Goal: Task Accomplishment & Management: Complete application form

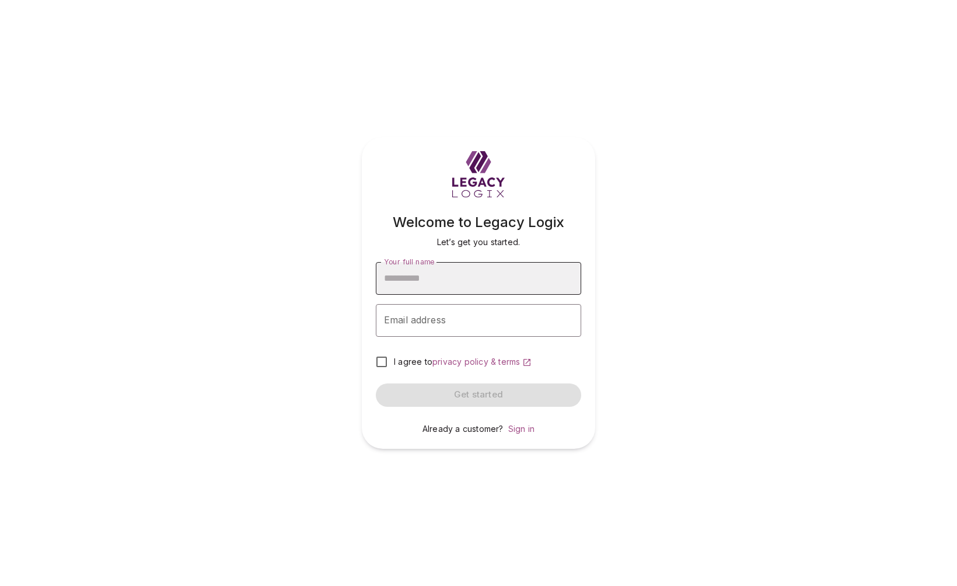
click at [422, 283] on input "Your full name" at bounding box center [478, 278] width 205 height 33
type input "**********"
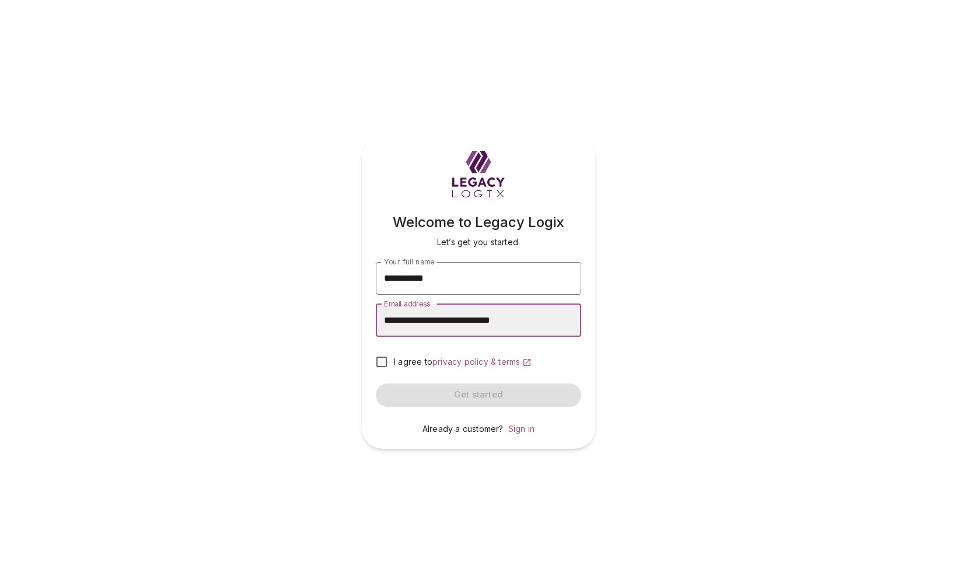
type input "**********"
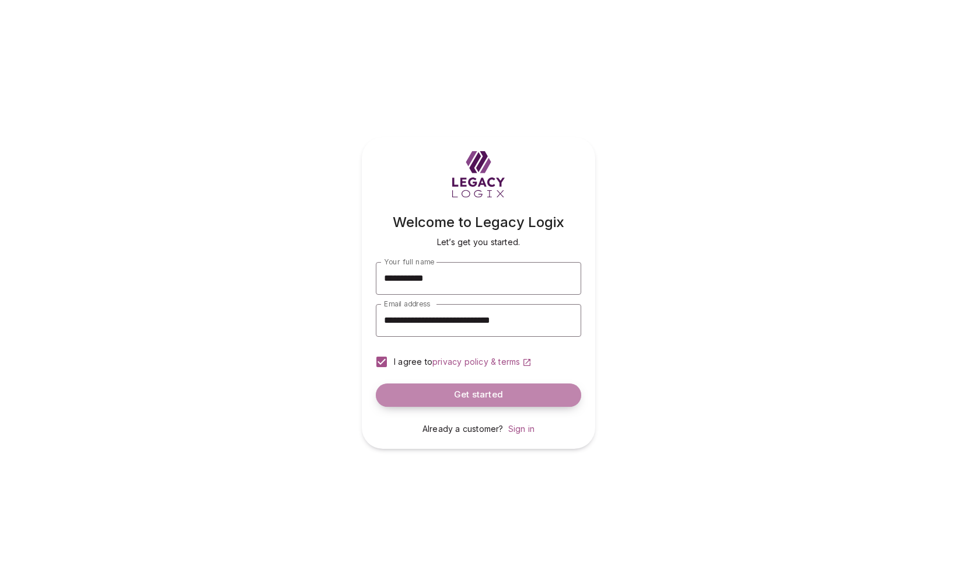
click at [468, 393] on span "Get started" at bounding box center [478, 394] width 49 height 11
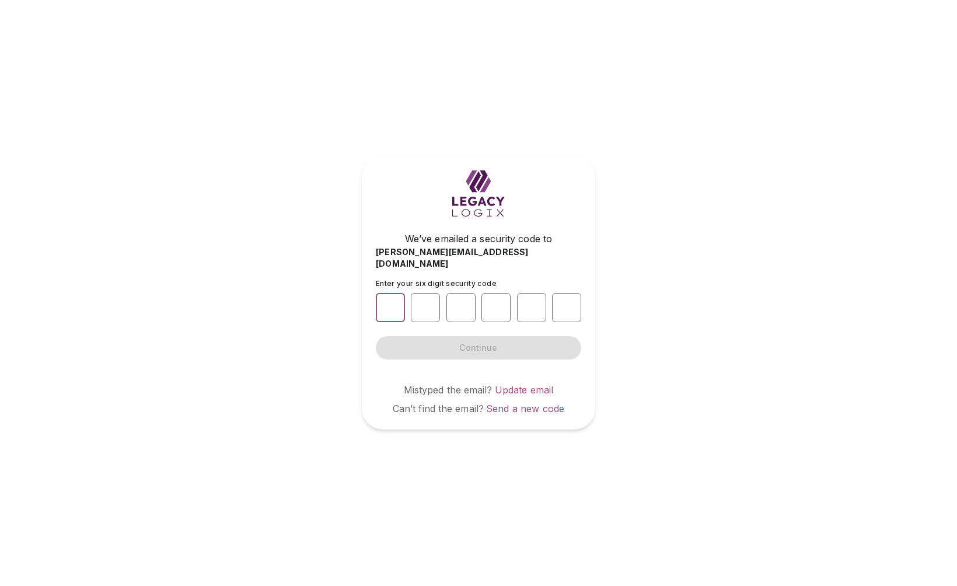
click at [393, 300] on input "number" at bounding box center [390, 307] width 29 height 29
type input "*"
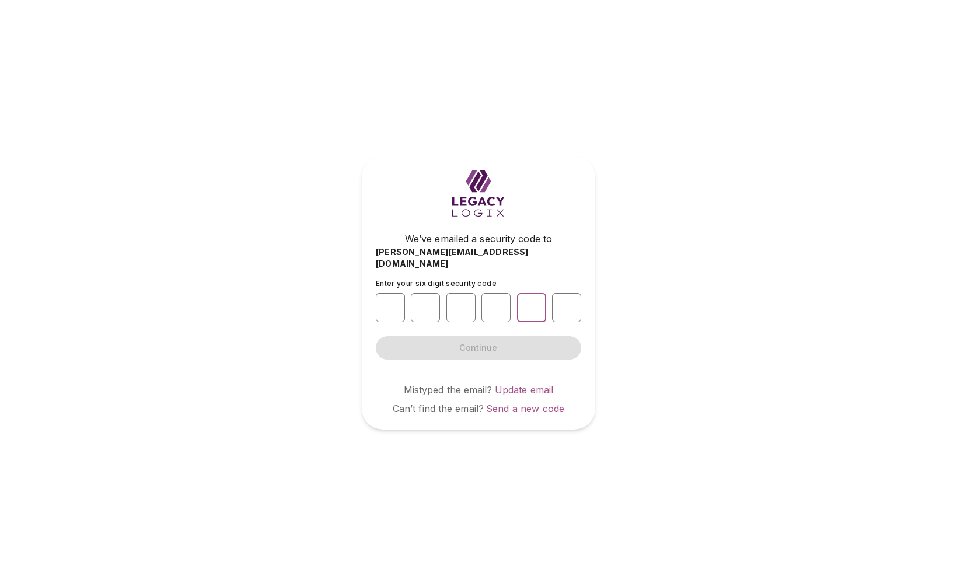
type input "*"
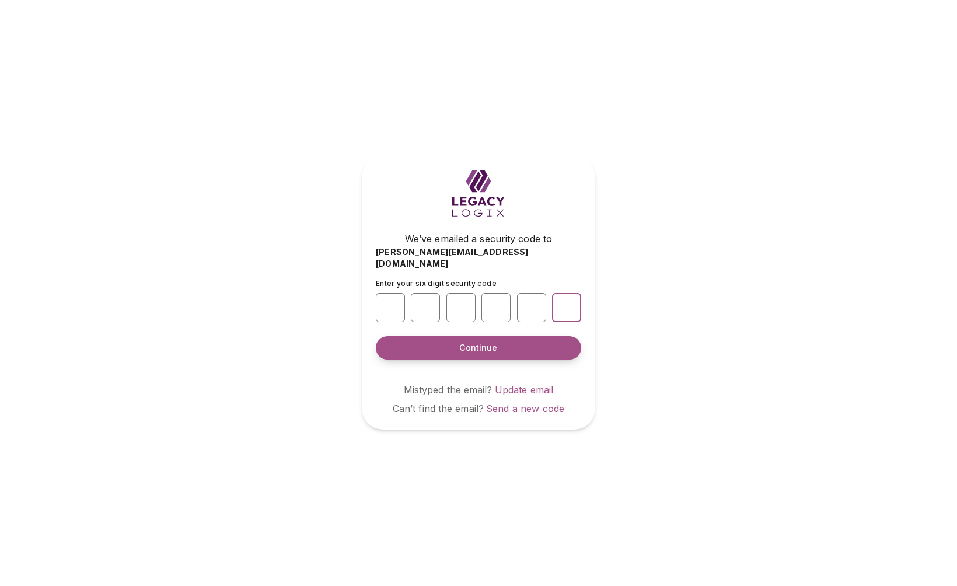
type input "*"
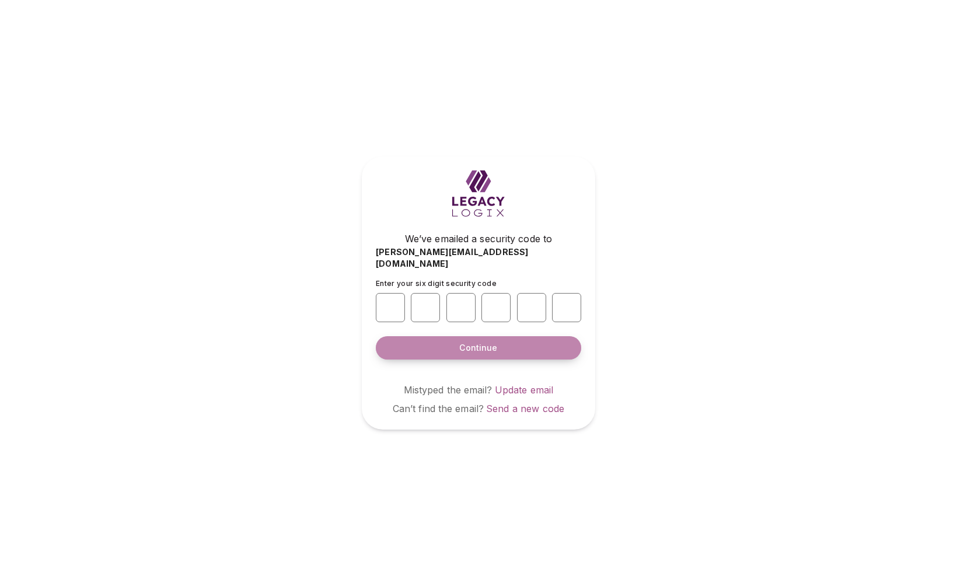
click at [463, 342] on span "Continue" at bounding box center [478, 348] width 38 height 12
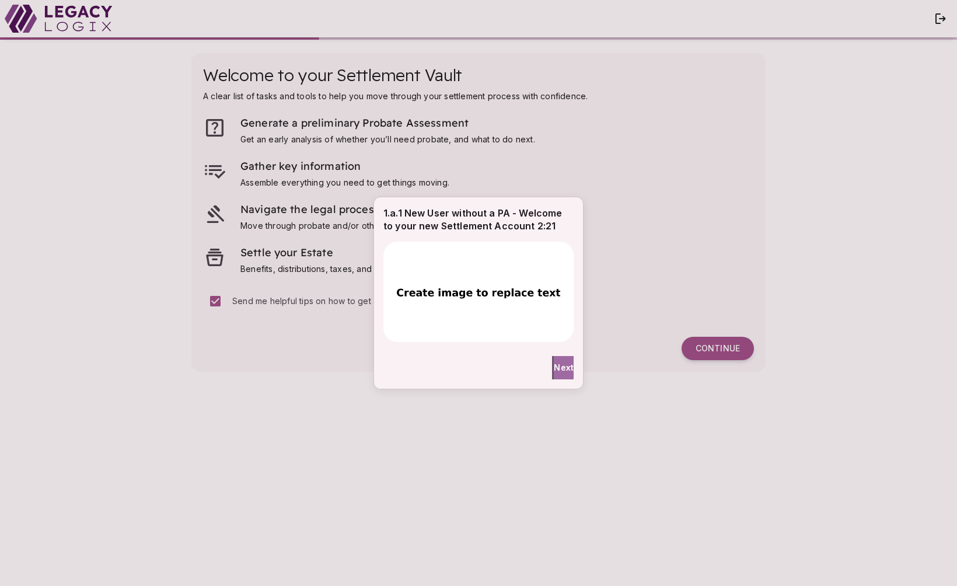
click at [555, 367] on span "Next" at bounding box center [564, 367] width 20 height 12
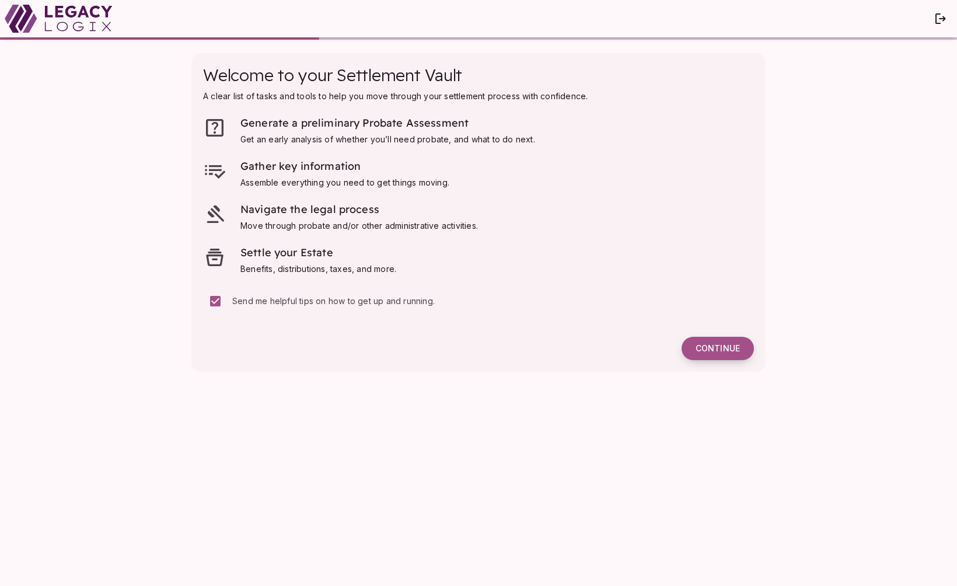
click at [708, 348] on span "Continue" at bounding box center [717, 348] width 44 height 11
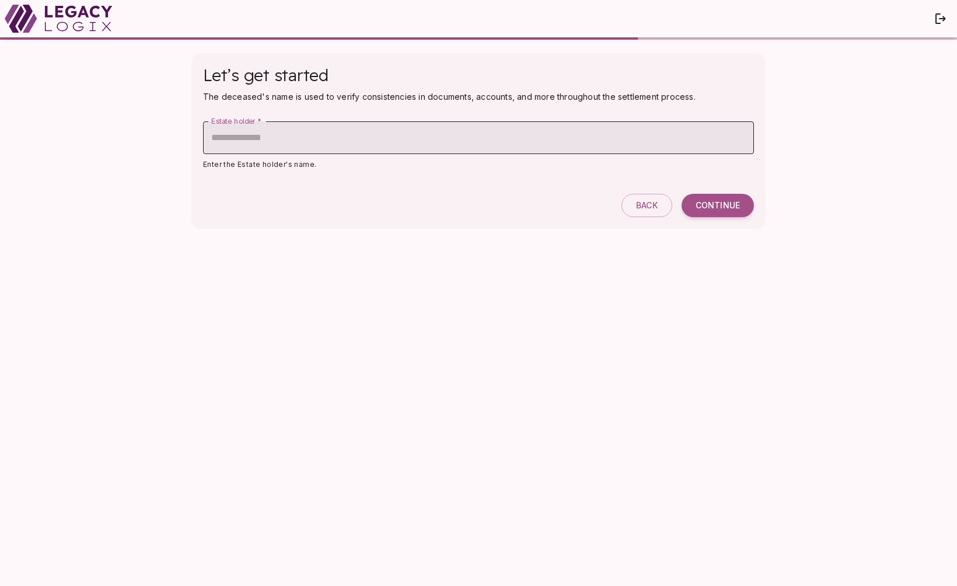
click at [432, 141] on input "Estate holder   *" at bounding box center [478, 137] width 551 height 33
type input "**********"
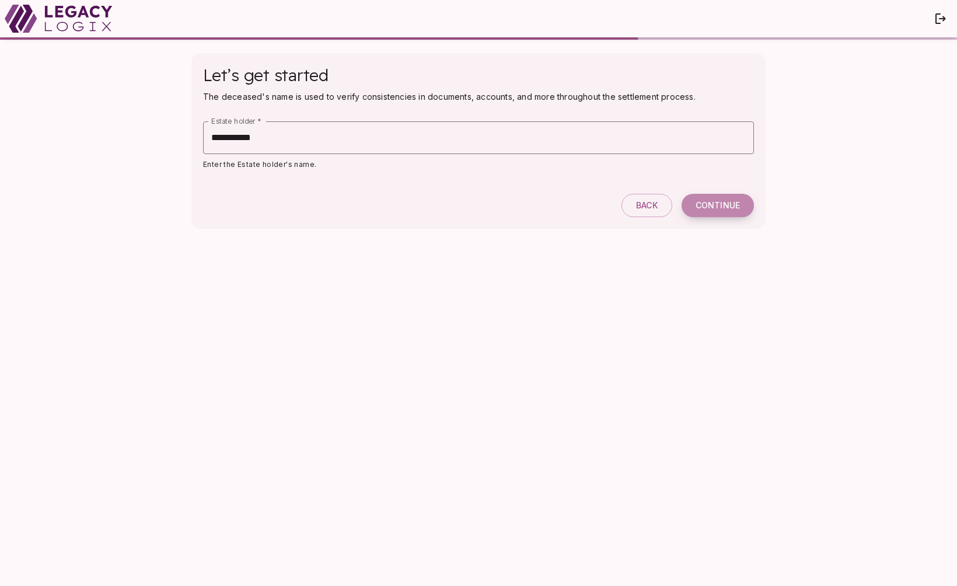
click at [715, 202] on span "Continue" at bounding box center [717, 205] width 44 height 11
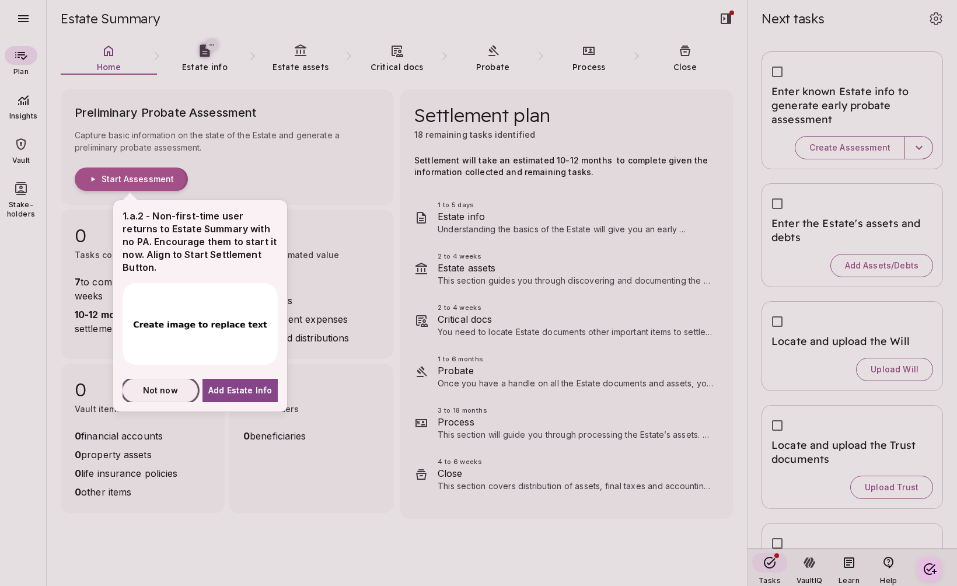
click at [160, 390] on span "Not now" at bounding box center [160, 390] width 35 height 12
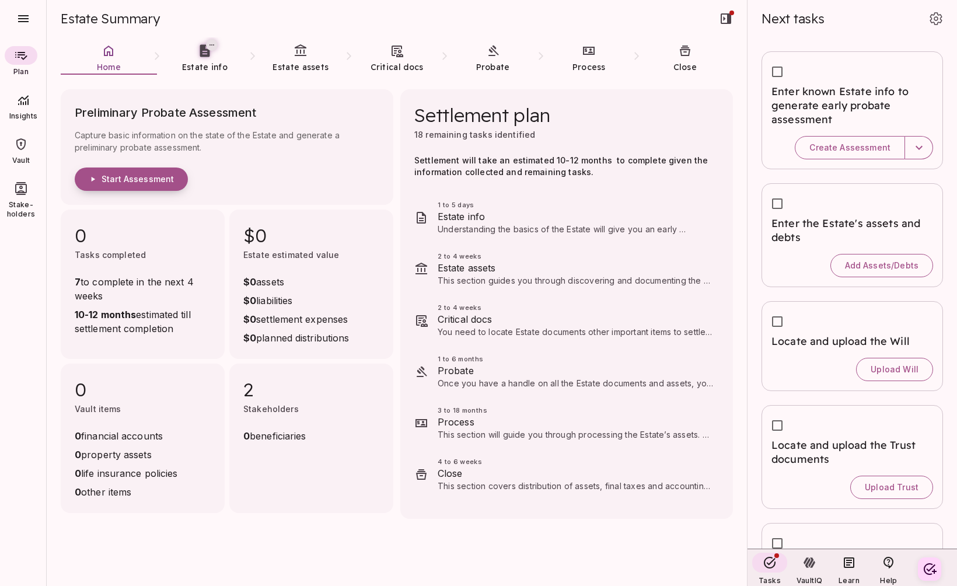
click at [144, 179] on span "Start Assessment" at bounding box center [138, 179] width 72 height 11
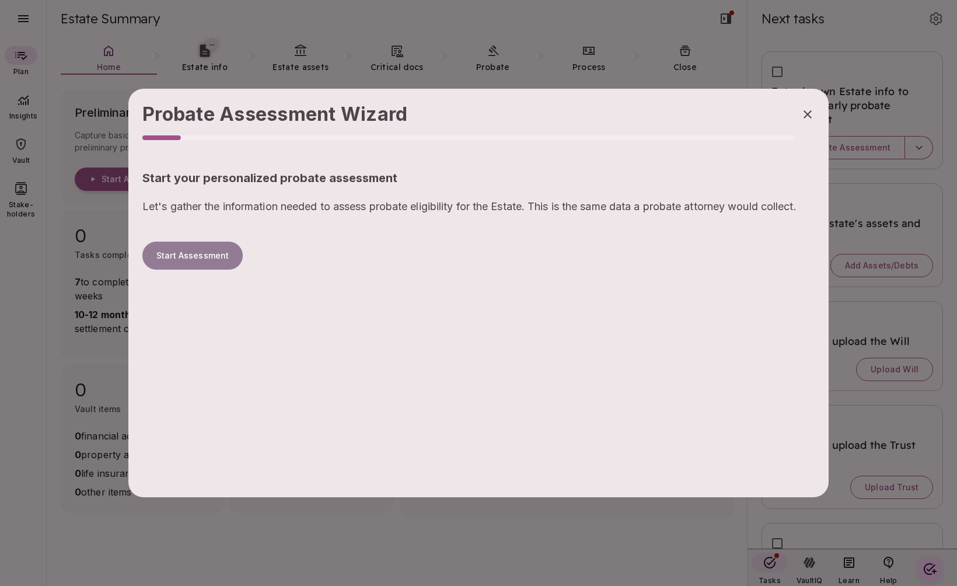
click at [210, 256] on button "Start Assessment" at bounding box center [192, 256] width 100 height 28
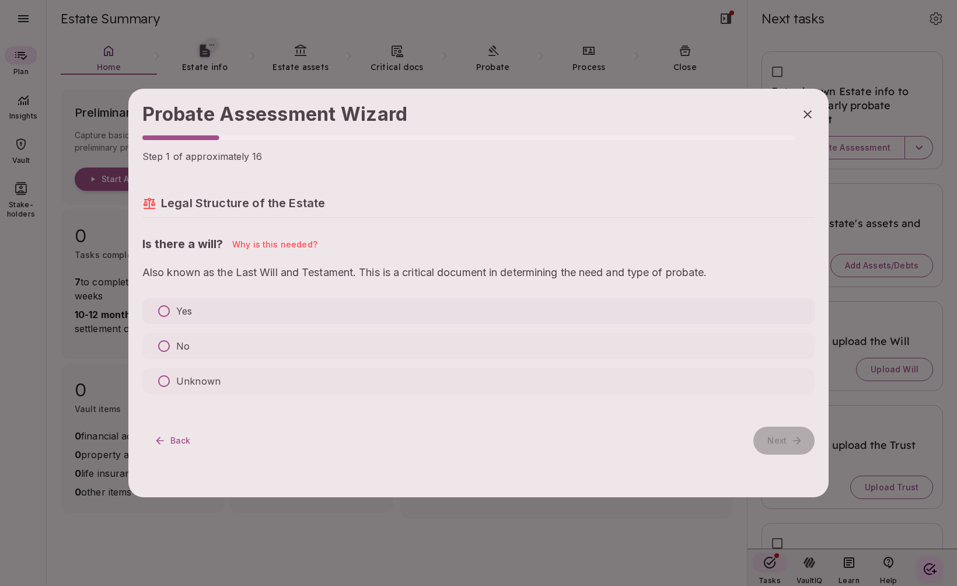
click at [186, 308] on p "Yes" at bounding box center [184, 311] width 16 height 14
click at [181, 342] on p "No" at bounding box center [182, 346] width 13 height 14
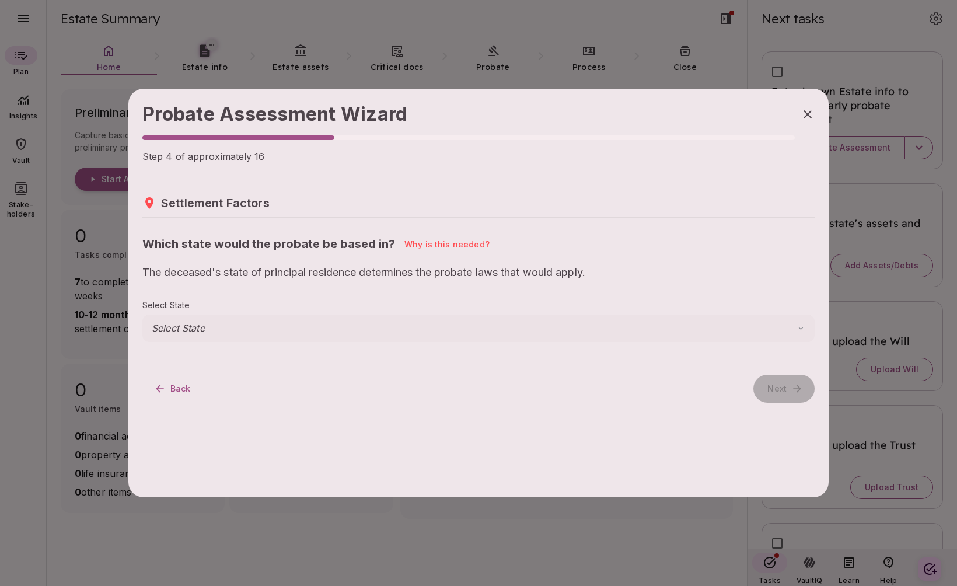
click at [185, 323] on body "Plan Insights Vault Stake-holders Estate Summary Home Estate info Estate assets…" at bounding box center [478, 293] width 957 height 586
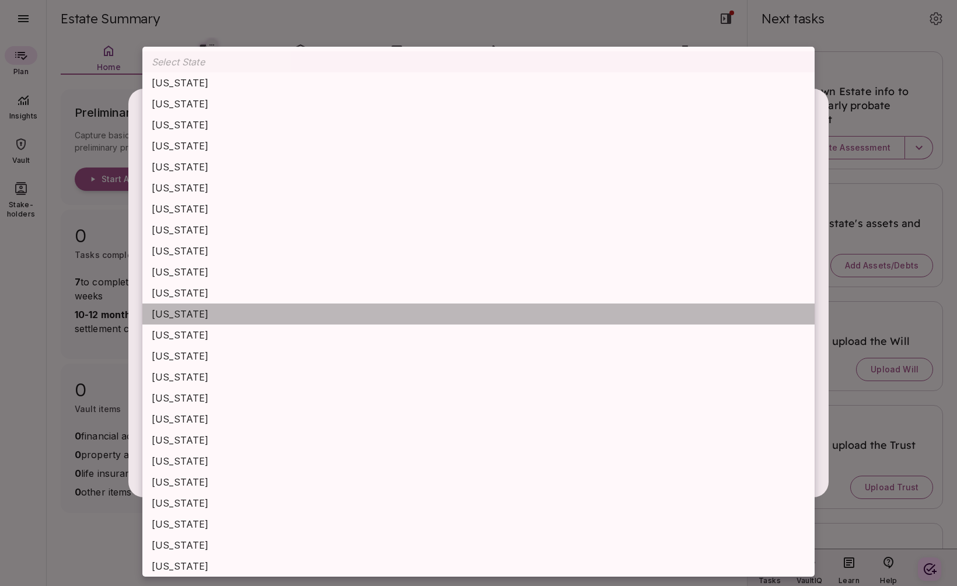
click at [185, 323] on li "Idaho" at bounding box center [478, 313] width 672 height 21
type input "*****"
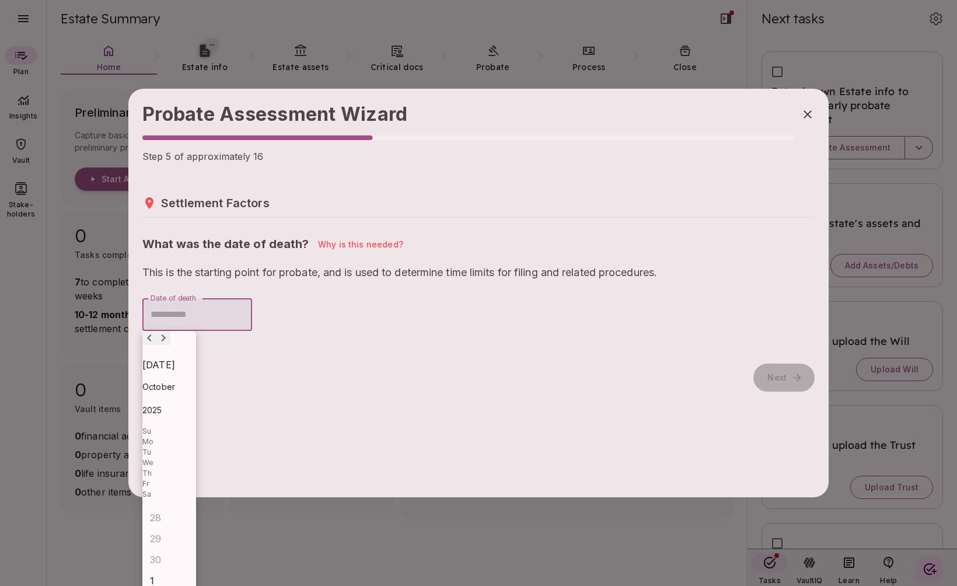
click at [185, 323] on input "Date of death" at bounding box center [197, 314] width 110 height 33
click at [171, 570] on div "1" at bounding box center [160, 580] width 21 height 21
type input "**********"
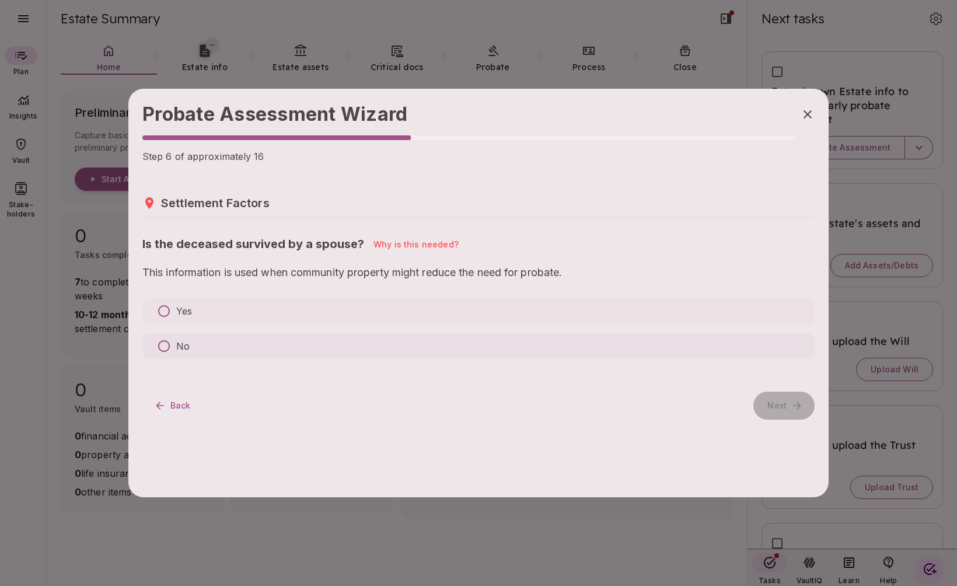
click at [184, 342] on p "No" at bounding box center [182, 346] width 13 height 14
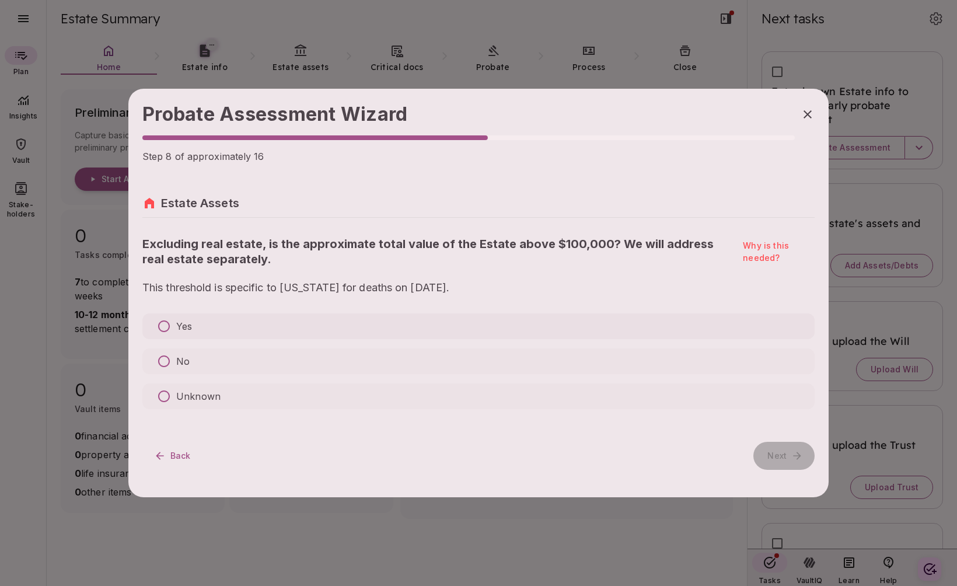
click at [187, 321] on p "Yes" at bounding box center [184, 326] width 16 height 14
click at [186, 354] on p "No" at bounding box center [182, 361] width 13 height 14
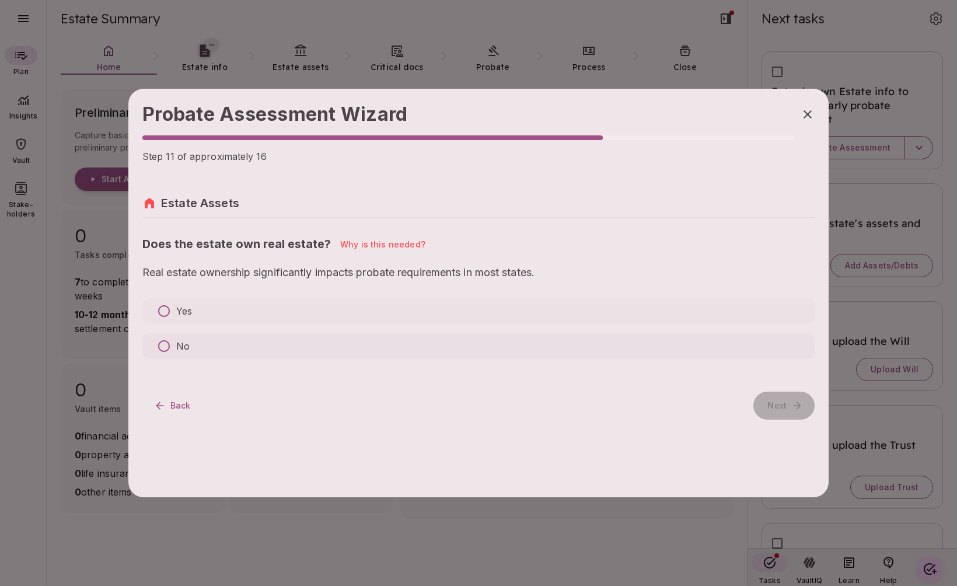
click at [181, 342] on p "No" at bounding box center [182, 346] width 13 height 14
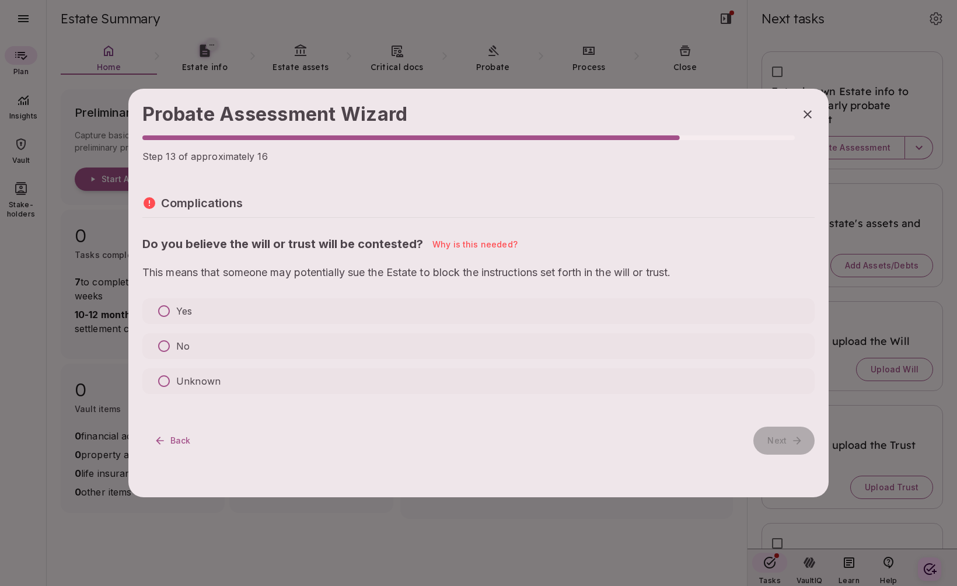
click at [181, 342] on p "No" at bounding box center [182, 346] width 13 height 14
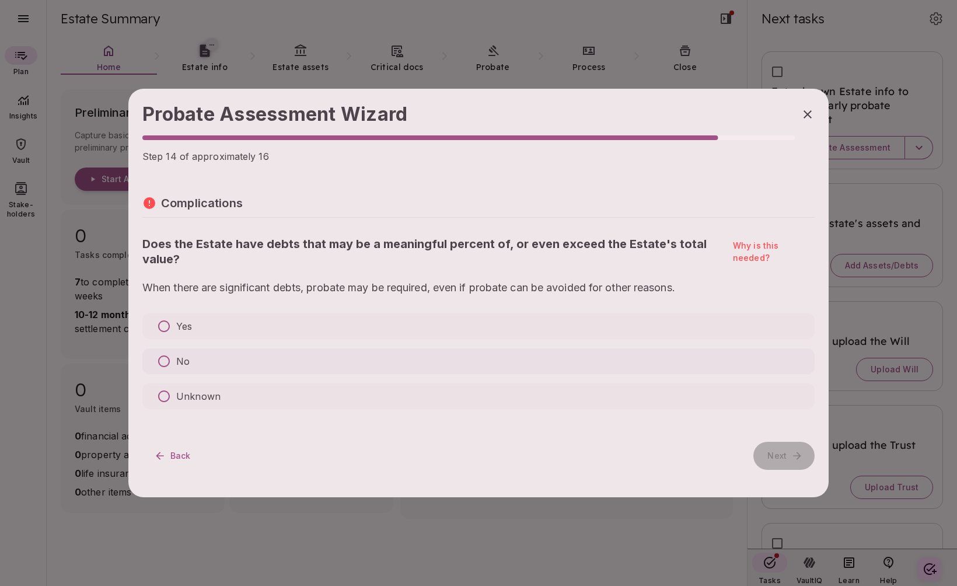
click at [180, 356] on p "No" at bounding box center [182, 361] width 13 height 14
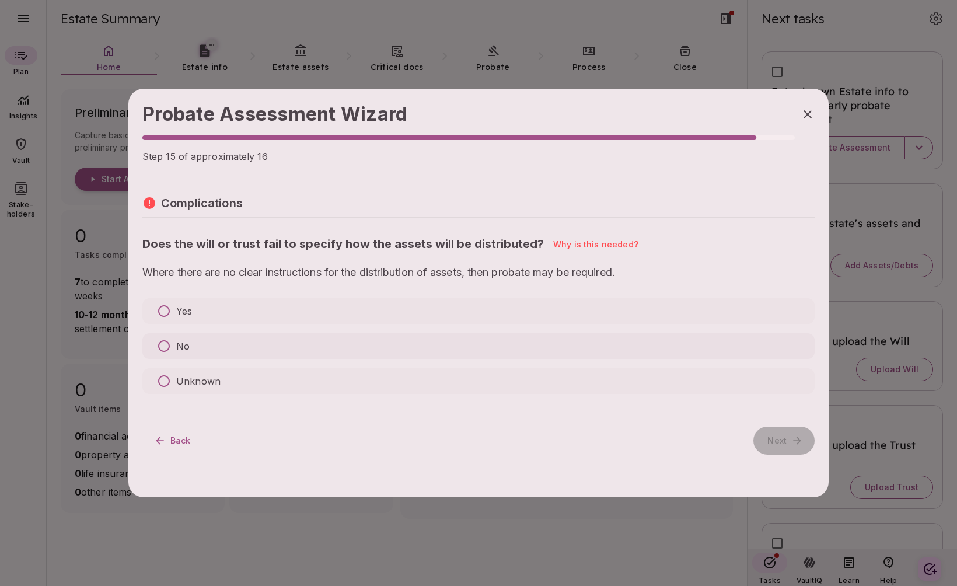
click at [183, 344] on p "No" at bounding box center [182, 346] width 13 height 14
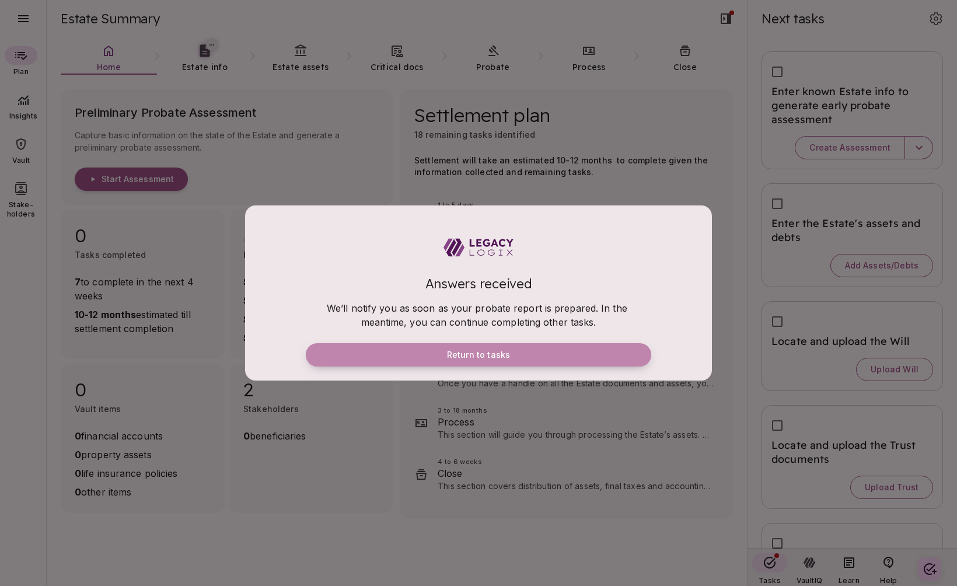
click at [475, 358] on span "Return to tasks" at bounding box center [478, 354] width 63 height 11
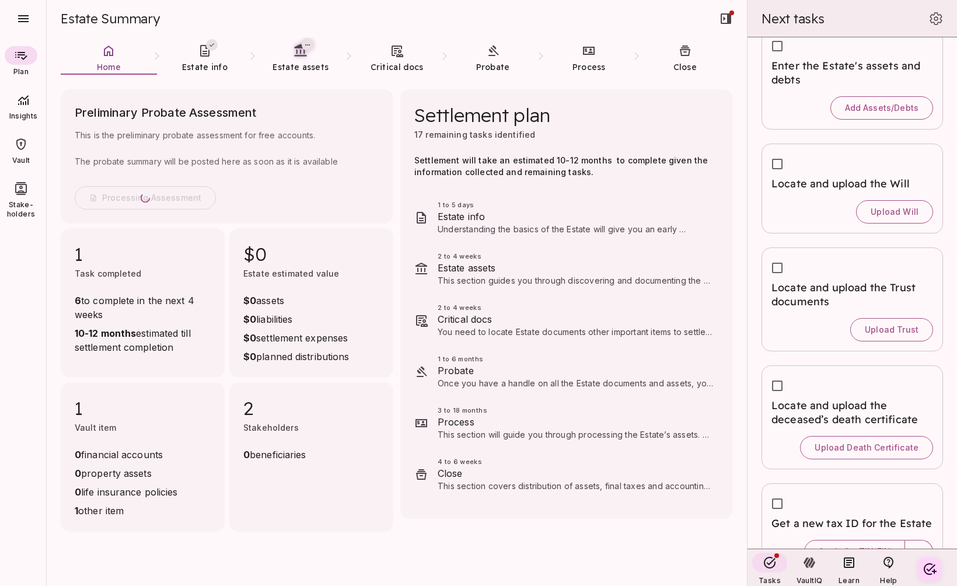
scroll to position [219, 0]
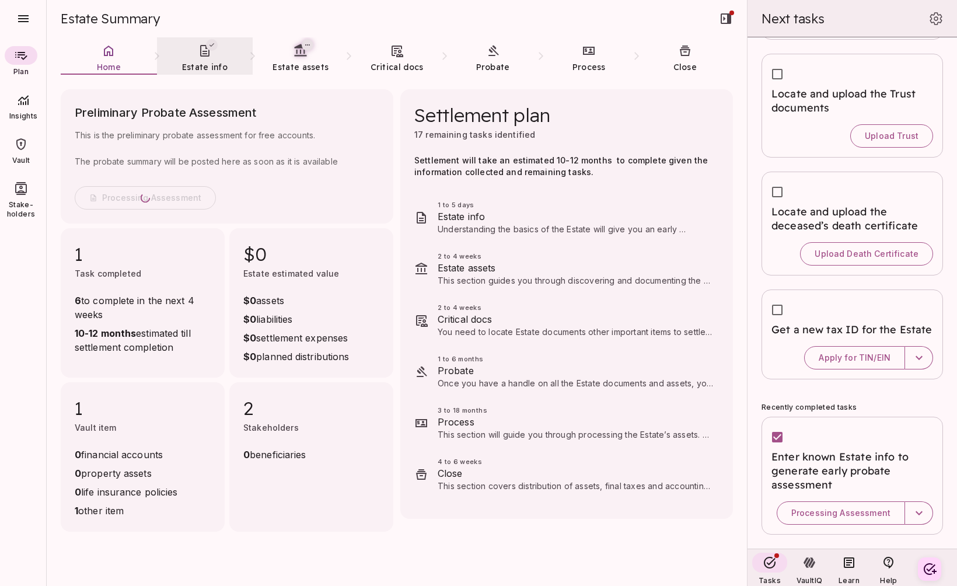
click at [201, 68] on span "Estate info" at bounding box center [205, 67] width 46 height 11
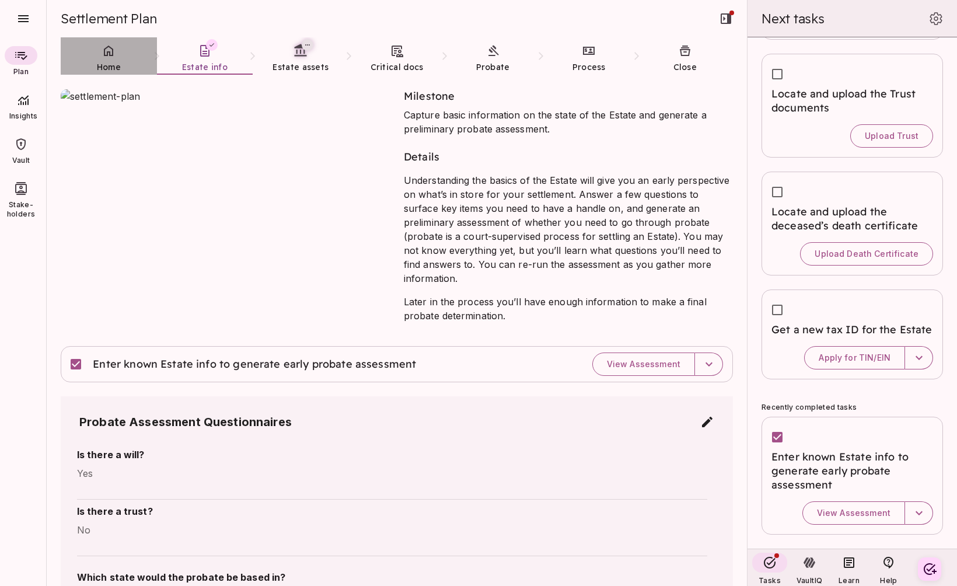
click at [109, 60] on link "Home" at bounding box center [109, 58] width 96 height 42
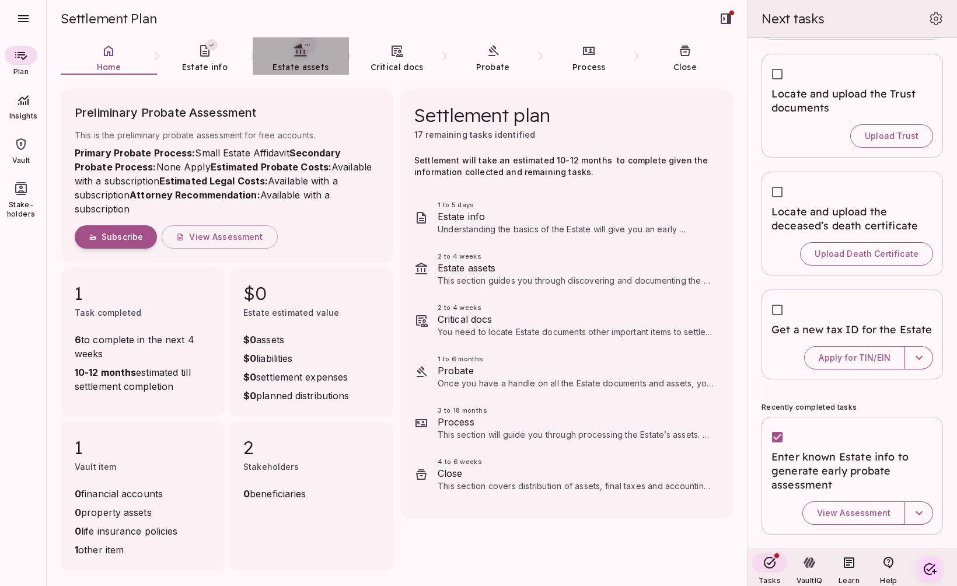
click at [299, 64] on span "Estate assets" at bounding box center [300, 67] width 56 height 11
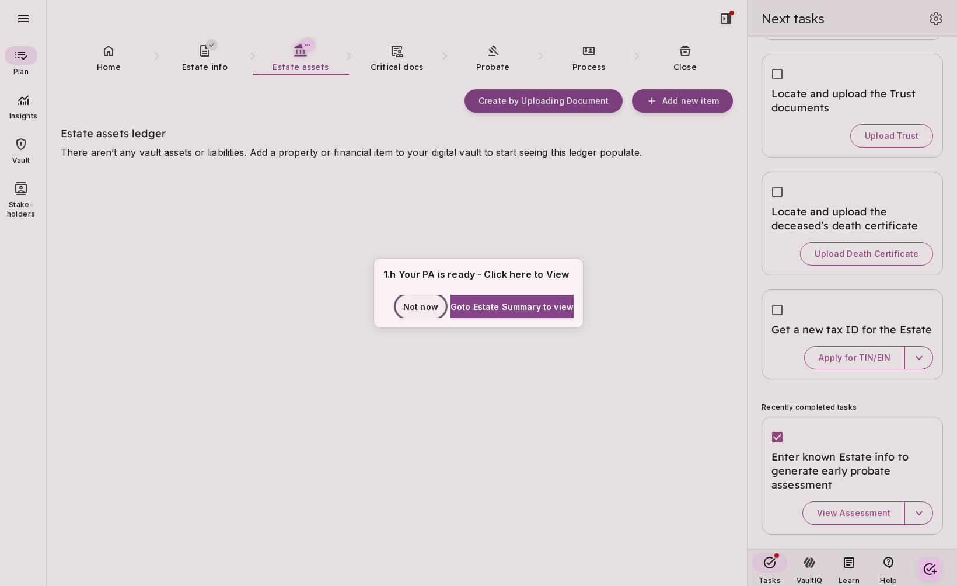
click at [412, 303] on span "Not now" at bounding box center [420, 306] width 35 height 12
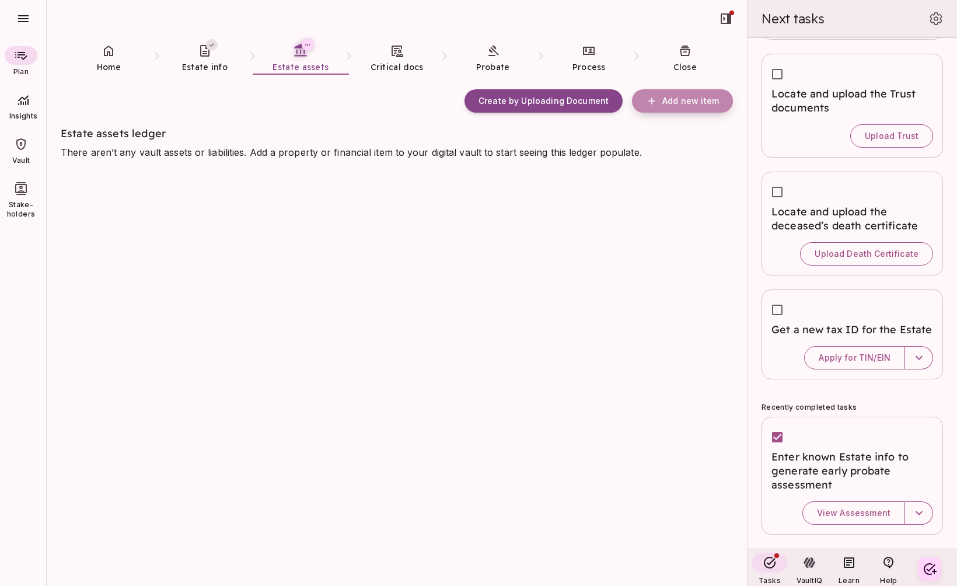
click at [675, 100] on span "Add new item" at bounding box center [690, 101] width 57 height 11
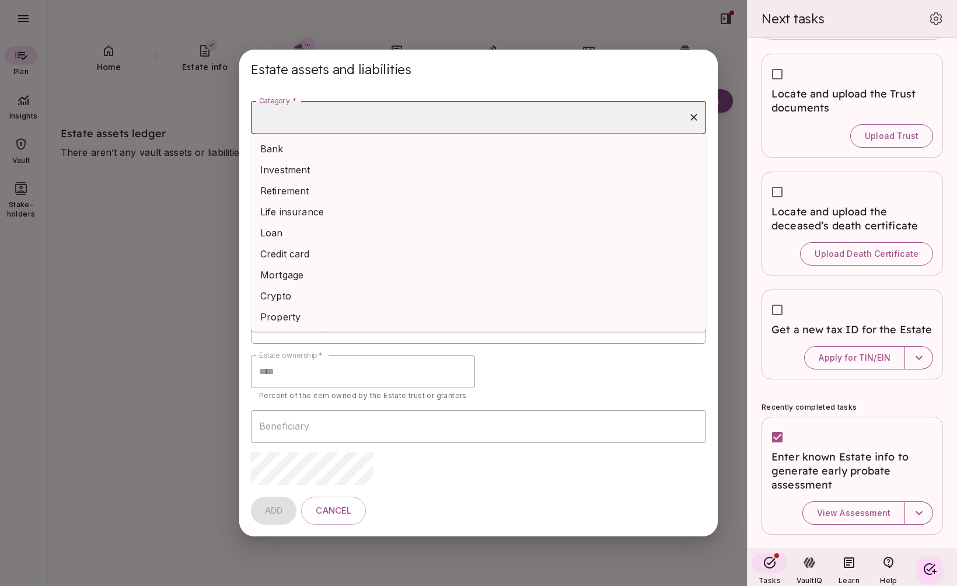
click at [391, 120] on input "Category *" at bounding box center [469, 117] width 427 height 22
click at [373, 228] on li "Loan" at bounding box center [478, 232] width 455 height 21
type input "****"
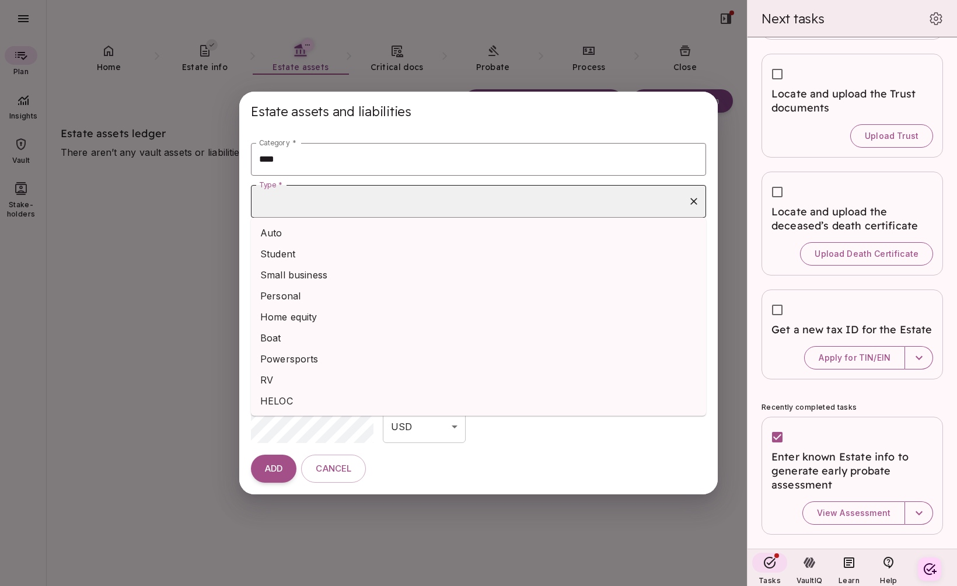
click at [330, 199] on input "Type *" at bounding box center [469, 201] width 427 height 22
click at [330, 257] on li "Student" at bounding box center [478, 253] width 455 height 21
type input "*******"
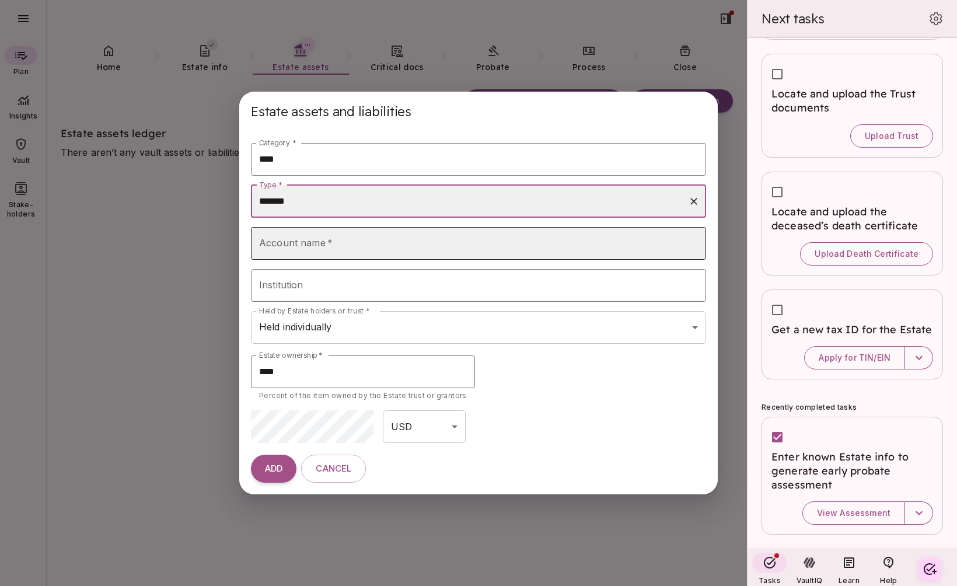
click at [342, 249] on input "Account name   *" at bounding box center [478, 243] width 455 height 33
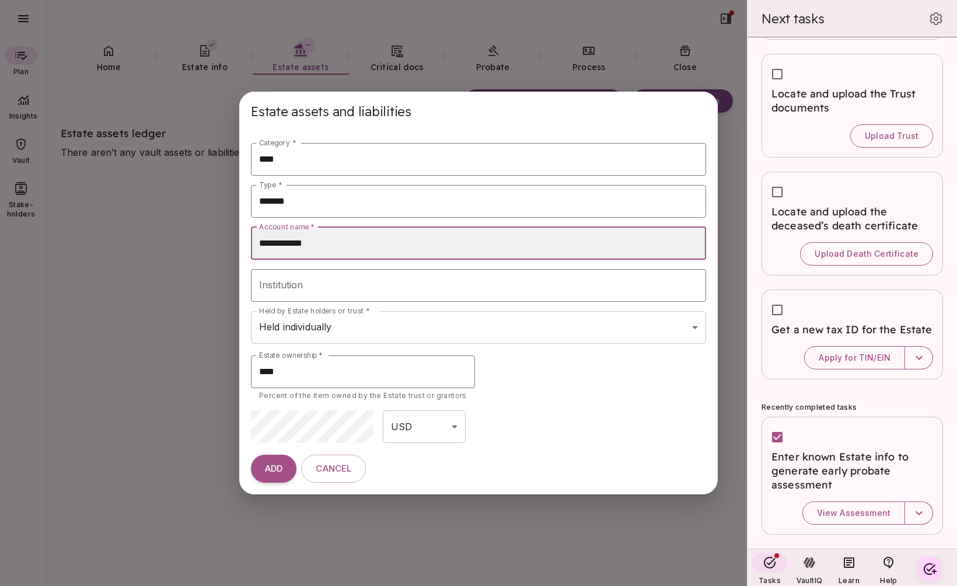
type input "**********"
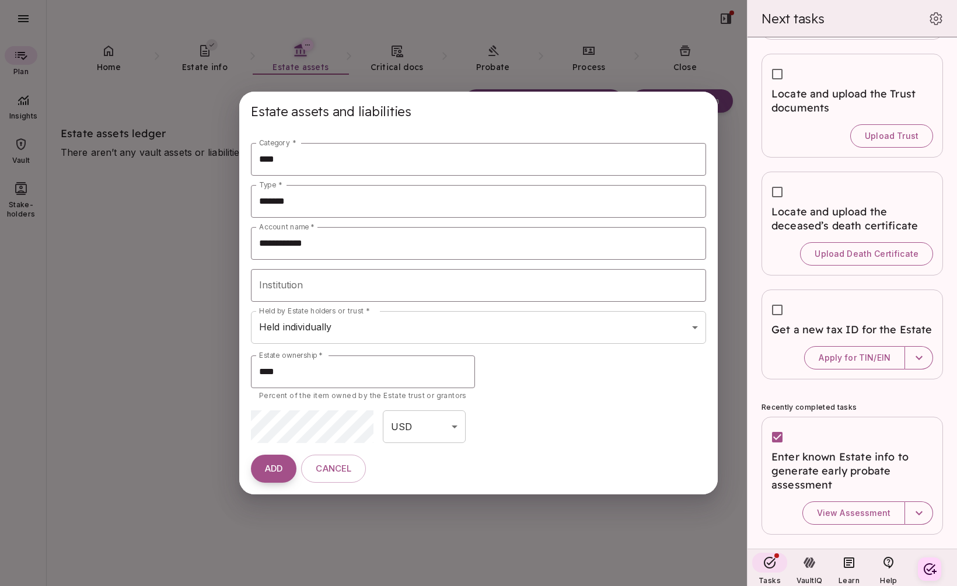
click at [273, 472] on span "ADD" at bounding box center [274, 468] width 18 height 11
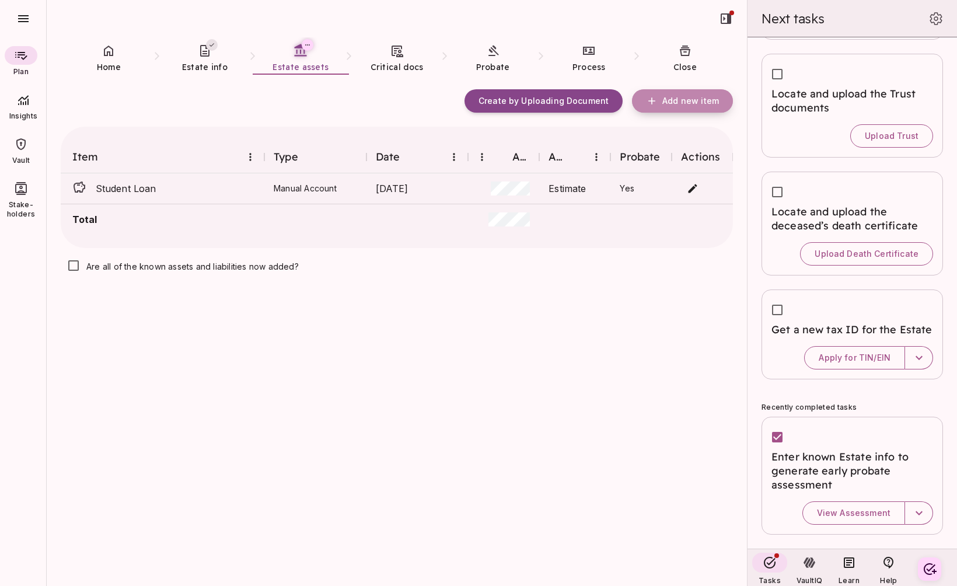
click at [683, 97] on span "Add new item" at bounding box center [690, 101] width 57 height 11
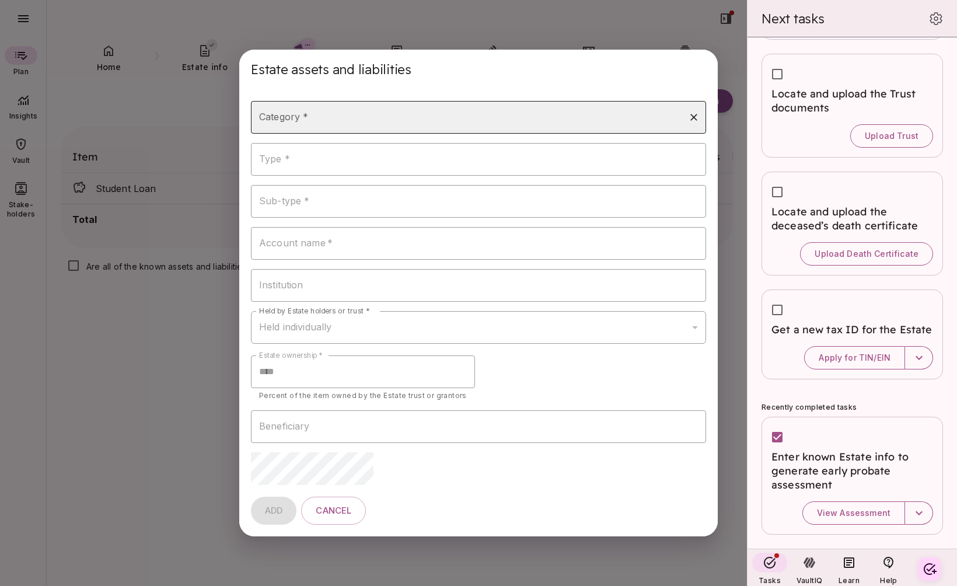
click at [372, 128] on div "Category *" at bounding box center [478, 117] width 455 height 33
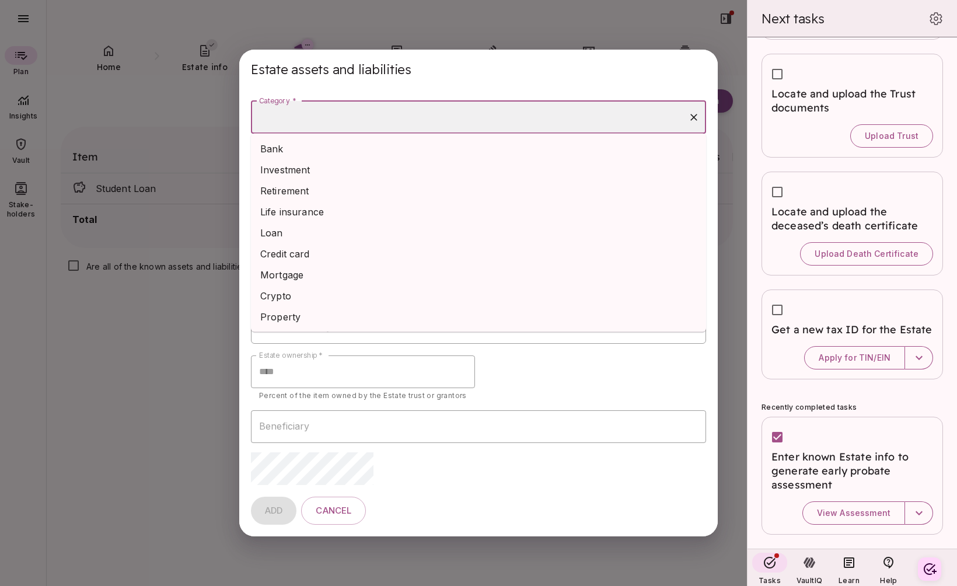
click at [356, 247] on li "Credit card" at bounding box center [478, 253] width 455 height 21
type input "**********"
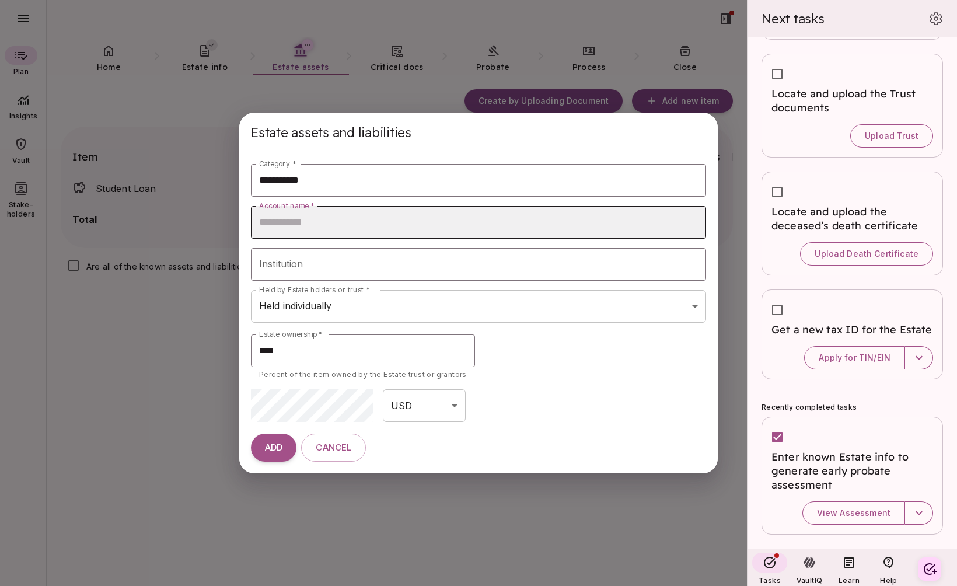
click at [335, 229] on input "Account name   *" at bounding box center [478, 222] width 455 height 33
type input "**********"
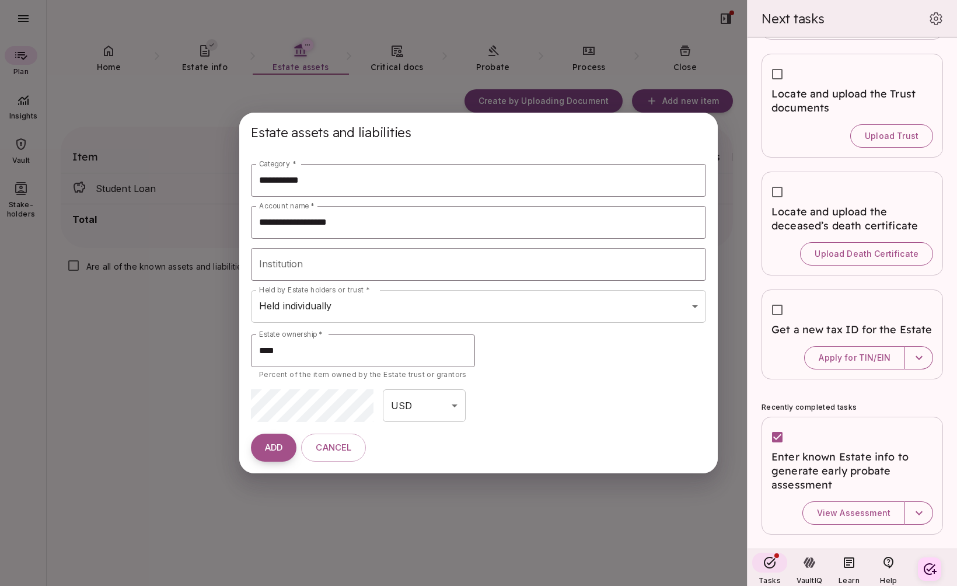
click at [280, 445] on span "ADD" at bounding box center [274, 447] width 18 height 11
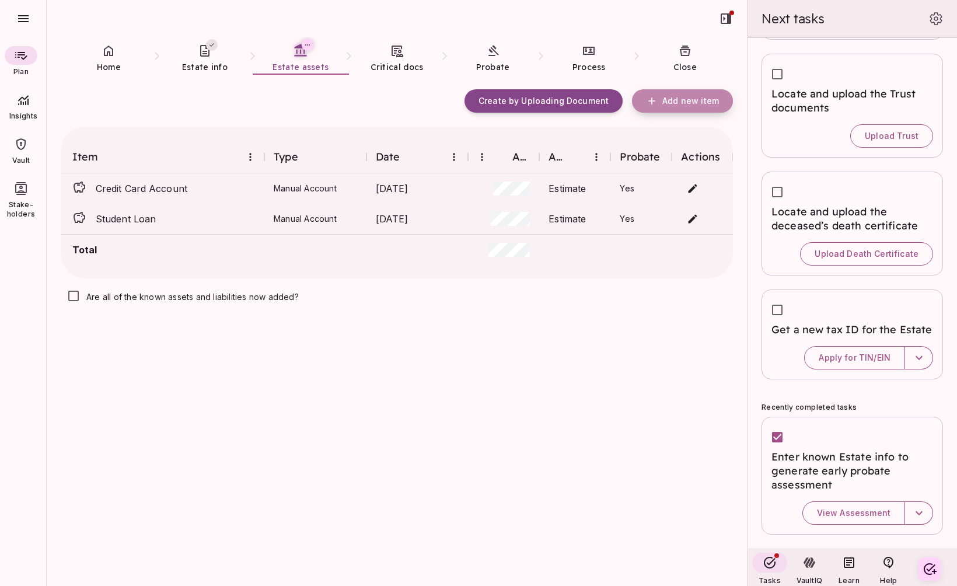
click at [674, 97] on span "Add new item" at bounding box center [690, 101] width 57 height 11
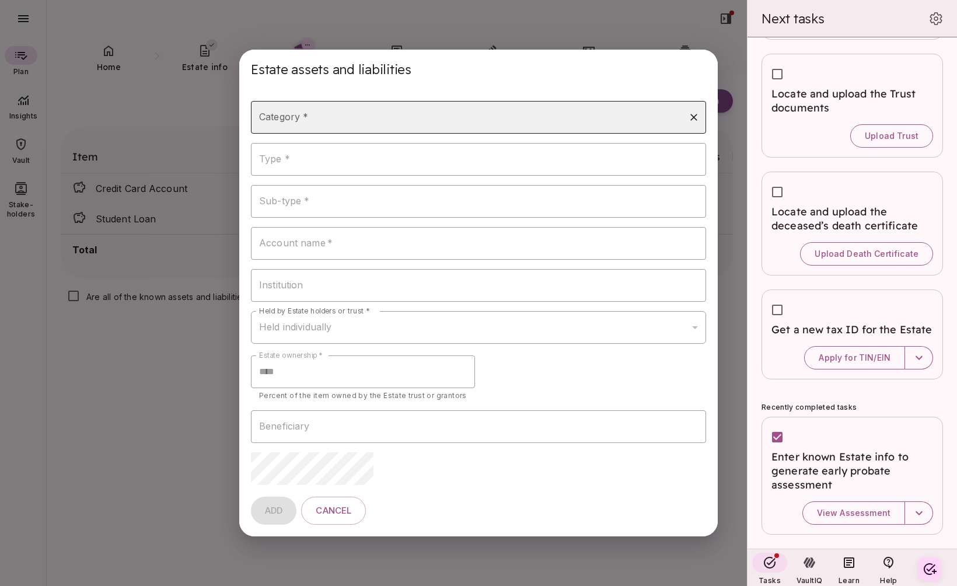
click at [373, 127] on input "Category *" at bounding box center [469, 117] width 427 height 22
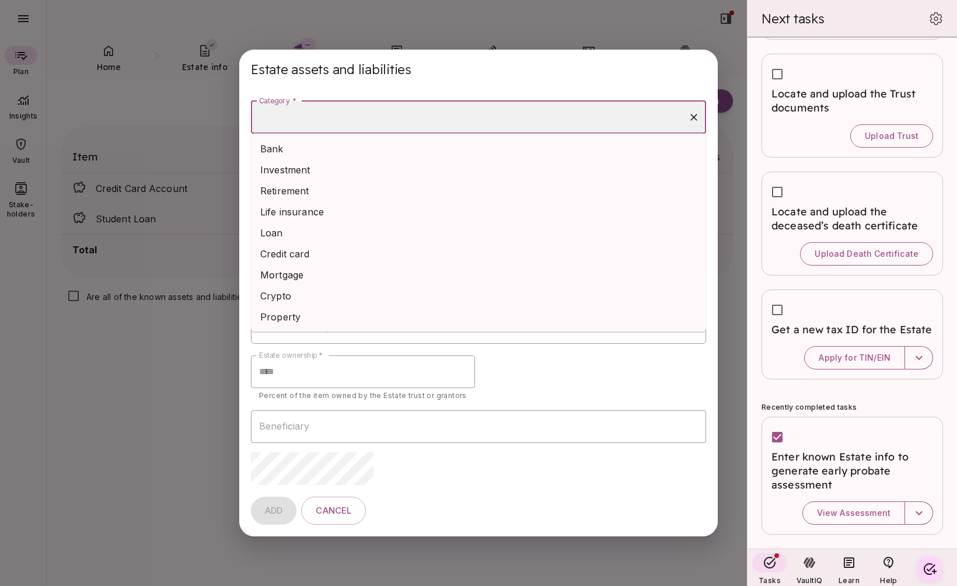
click at [359, 275] on li "Mortgage" at bounding box center [478, 274] width 455 height 21
type input "********"
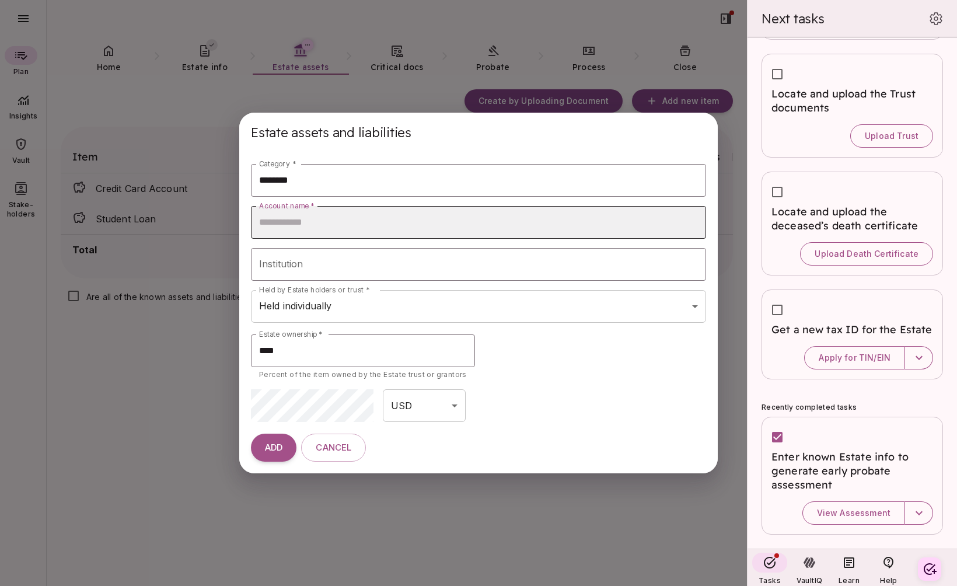
click at [345, 223] on input "Account name   *" at bounding box center [478, 222] width 455 height 33
type input "*********"
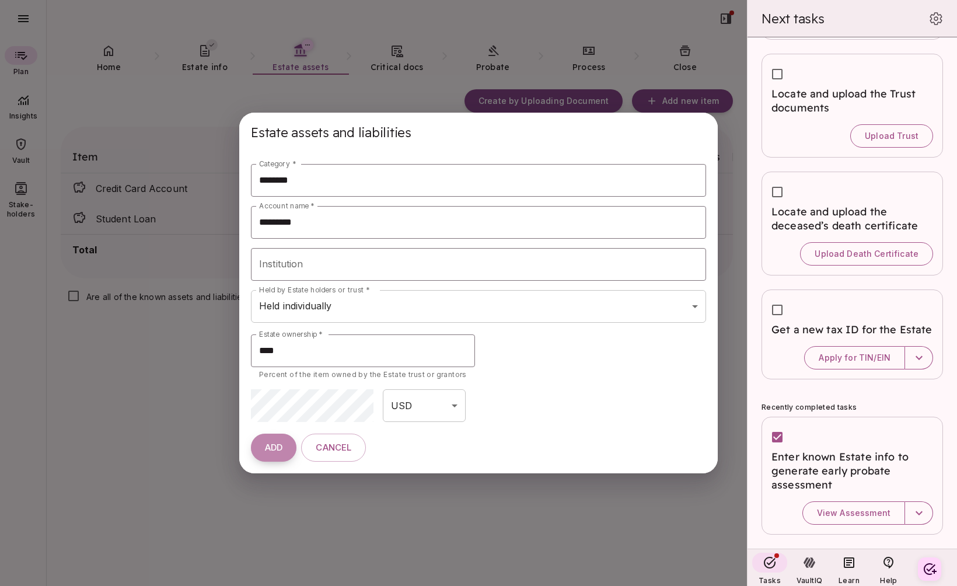
click at [276, 452] on span "ADD" at bounding box center [274, 447] width 18 height 11
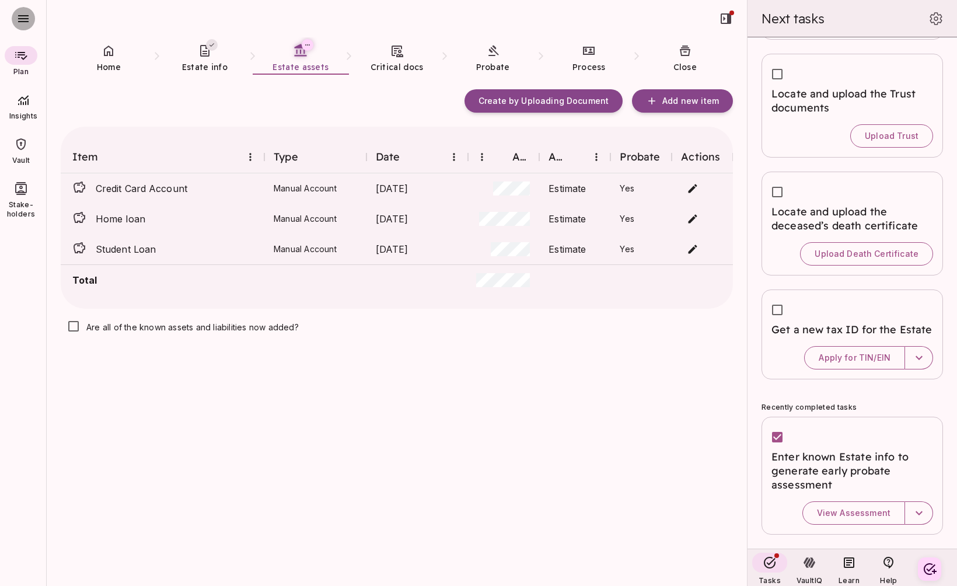
click at [21, 19] on icon "button" at bounding box center [23, 18] width 11 height 7
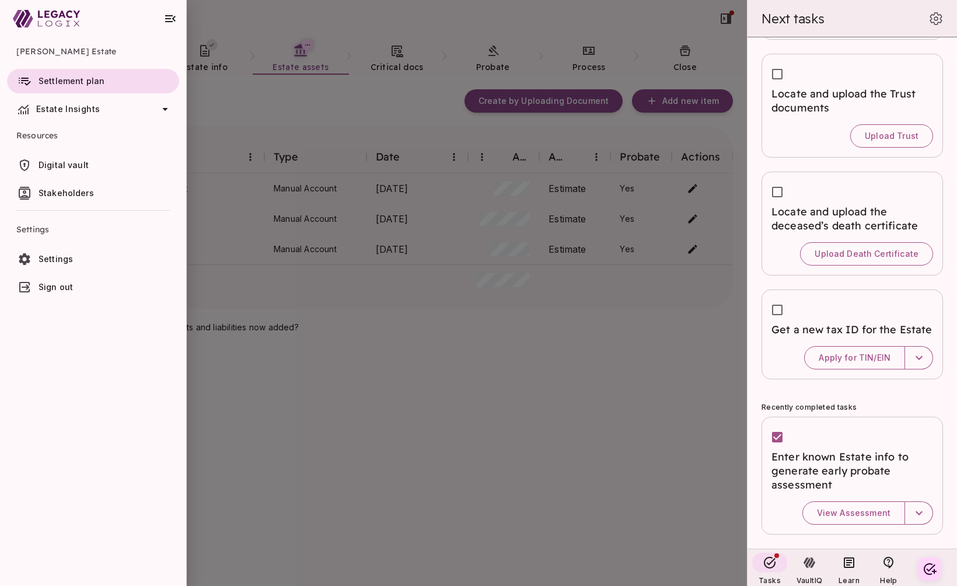
click at [75, 259] on span "Settings" at bounding box center [107, 259] width 136 height 12
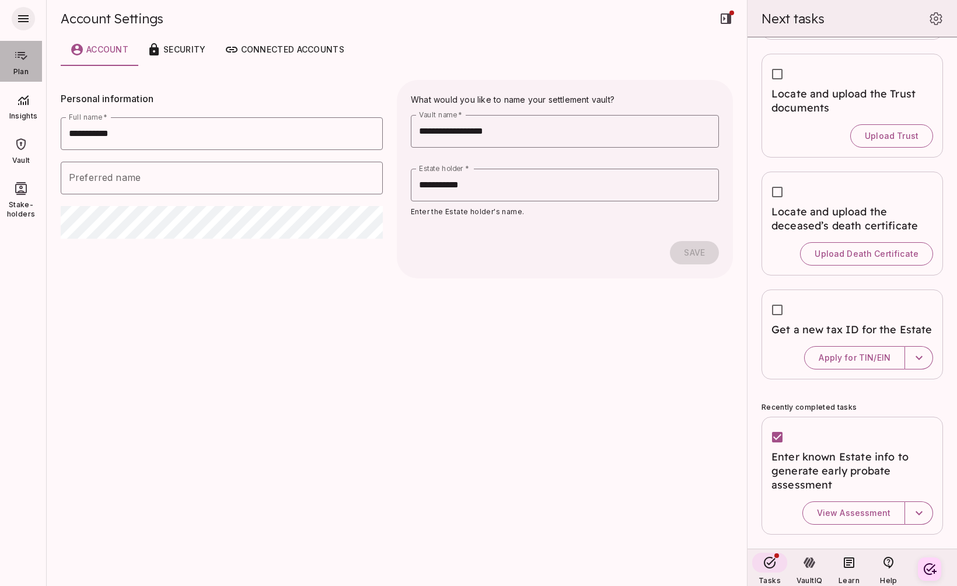
click at [26, 54] on icon at bounding box center [21, 55] width 14 height 14
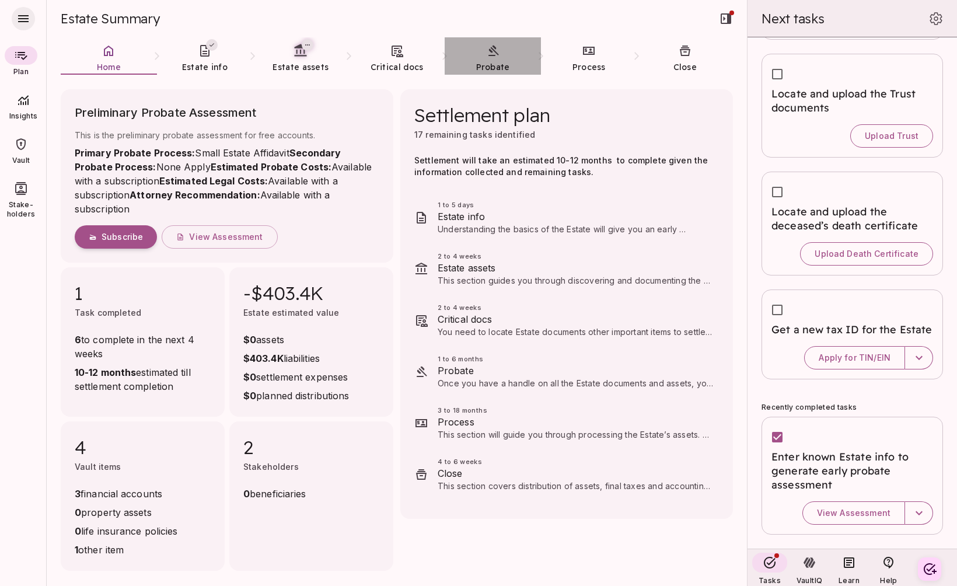
click at [483, 64] on span "Probate" at bounding box center [493, 67] width 34 height 11
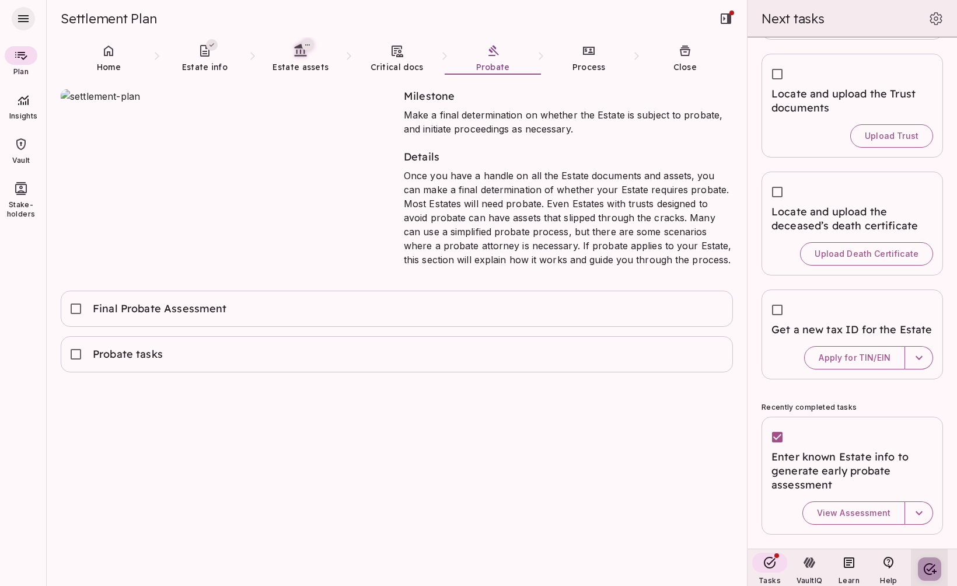
click at [929, 571] on icon "Create your first task" at bounding box center [929, 569] width 14 height 14
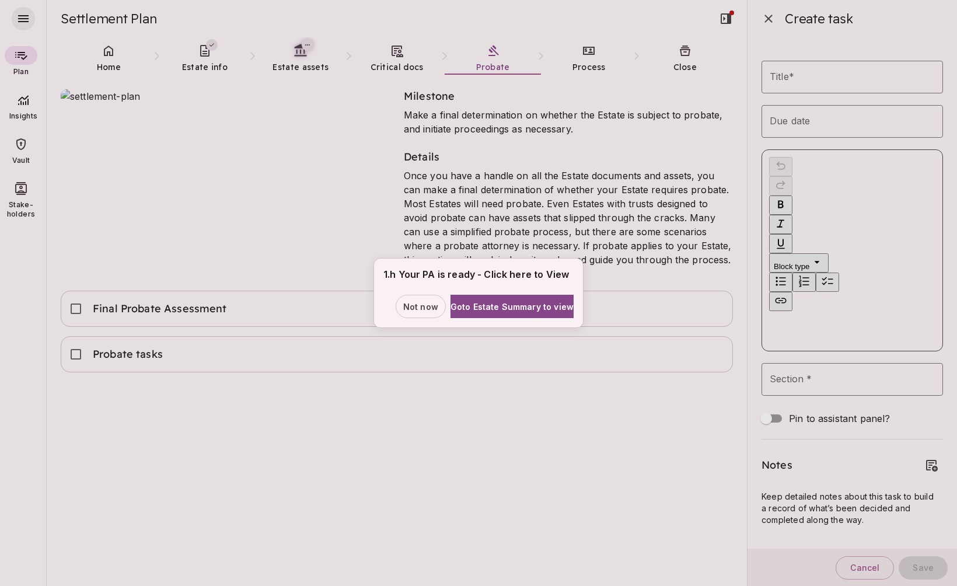
click at [822, 71] on div "1.h Your PA is ready - Click here to View Not now Goto Estate Summary to view" at bounding box center [478, 293] width 957 height 586
click at [412, 309] on span "Not now" at bounding box center [420, 306] width 35 height 12
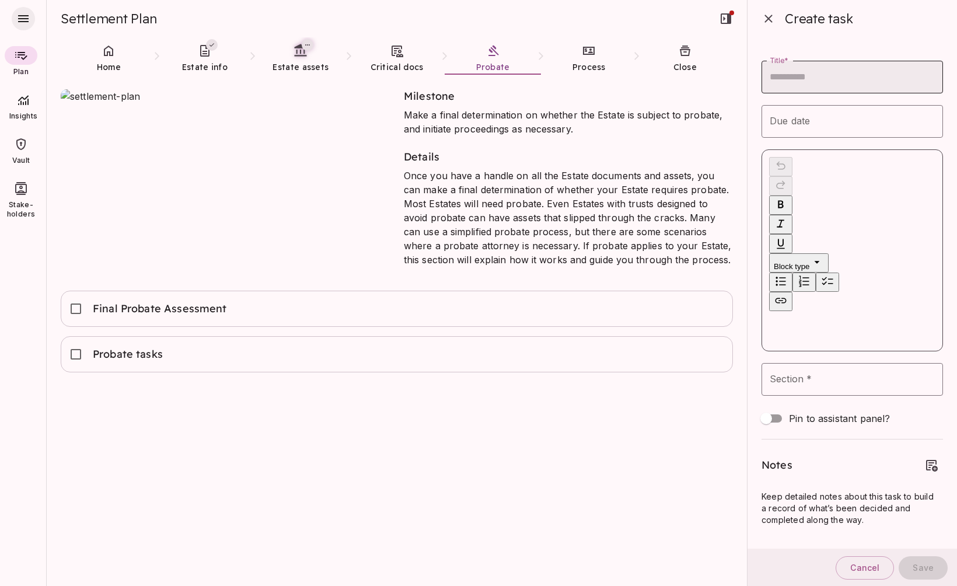
click at [798, 75] on input "Title*" at bounding box center [851, 77] width 181 height 33
type input "*"
type input "**********"
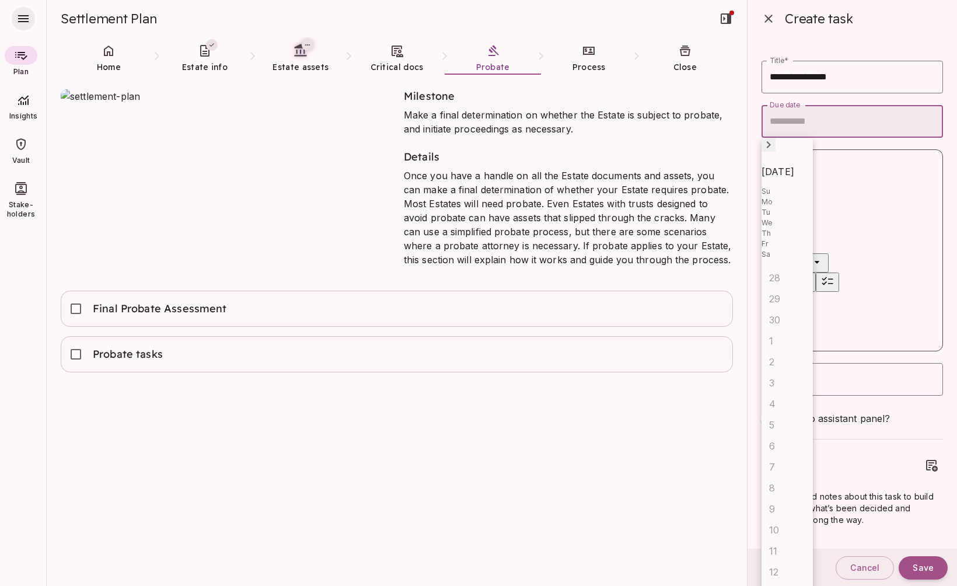
type input "**********"
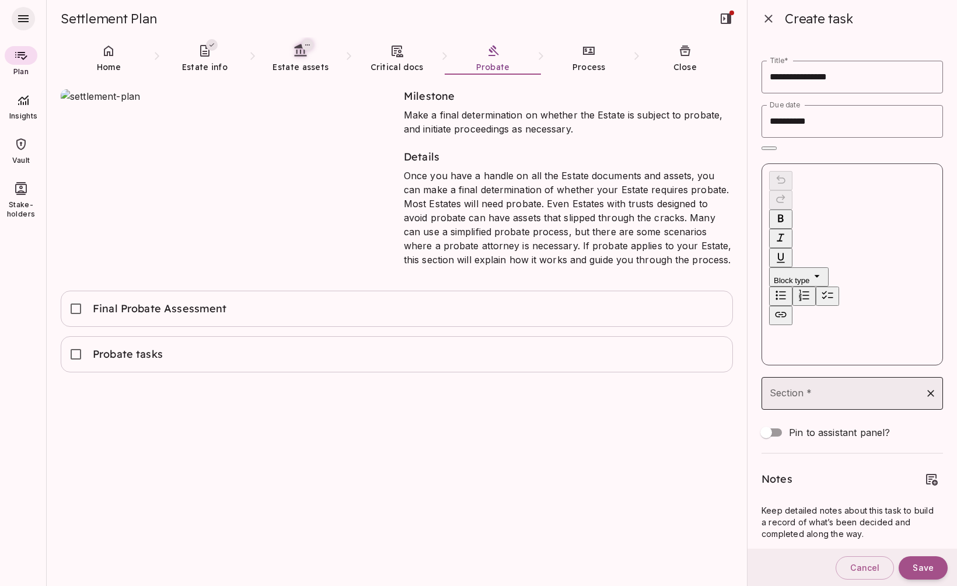
click at [821, 382] on input "Section *" at bounding box center [843, 393] width 153 height 22
click at [811, 382] on input "Section *" at bounding box center [843, 393] width 153 height 22
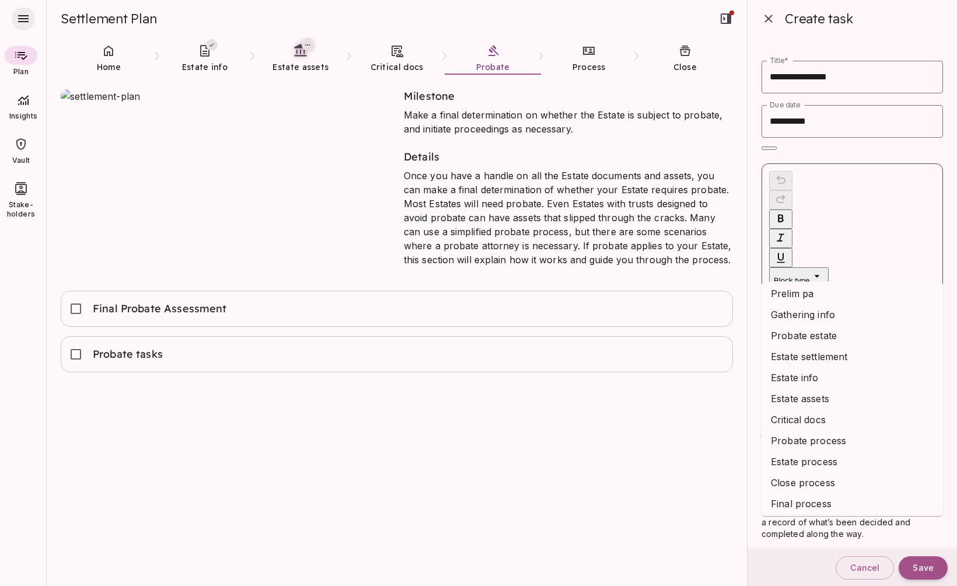
scroll to position [342, 0]
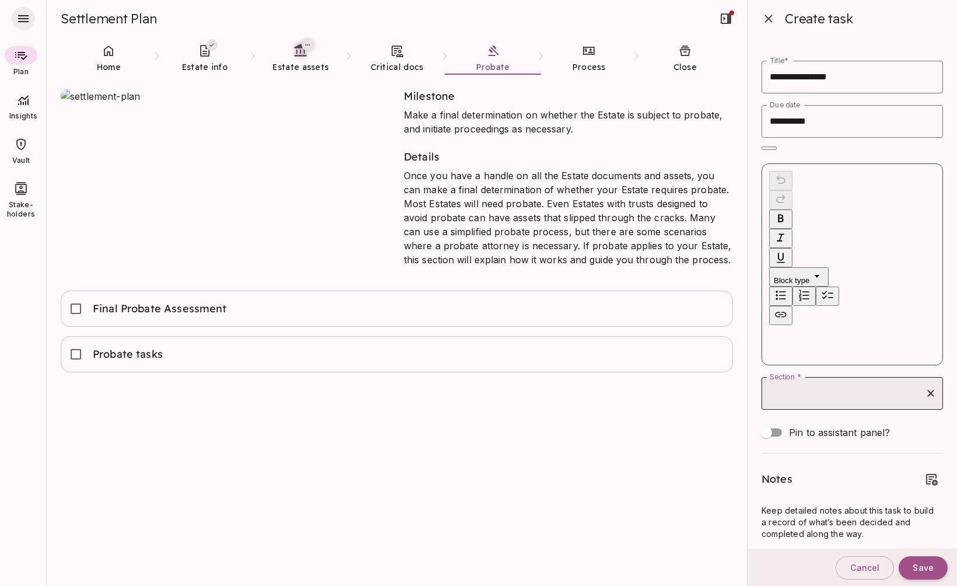
click at [857, 382] on input "Section *" at bounding box center [843, 393] width 153 height 22
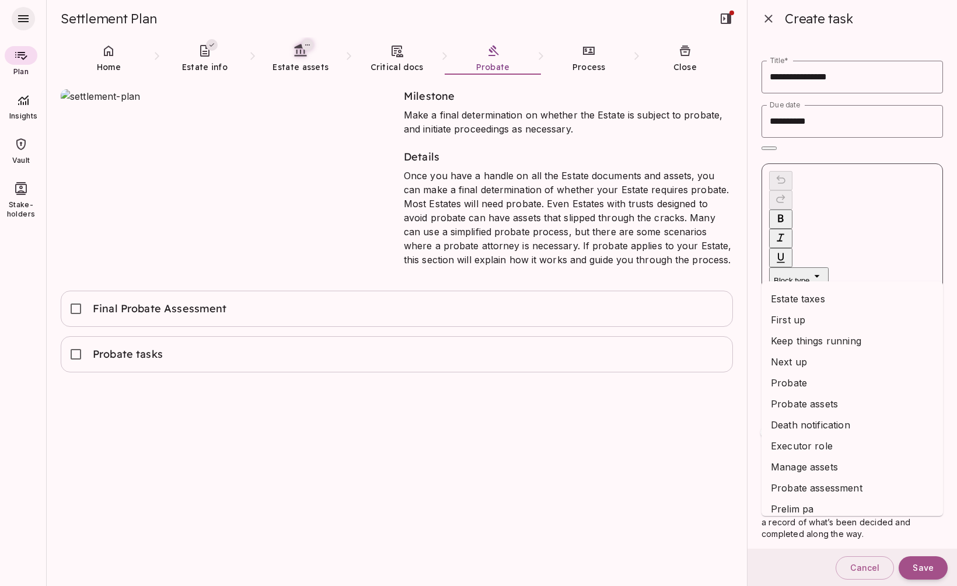
scroll to position [122, 0]
click at [802, 320] on li "First up" at bounding box center [851, 321] width 181 height 21
type input "********"
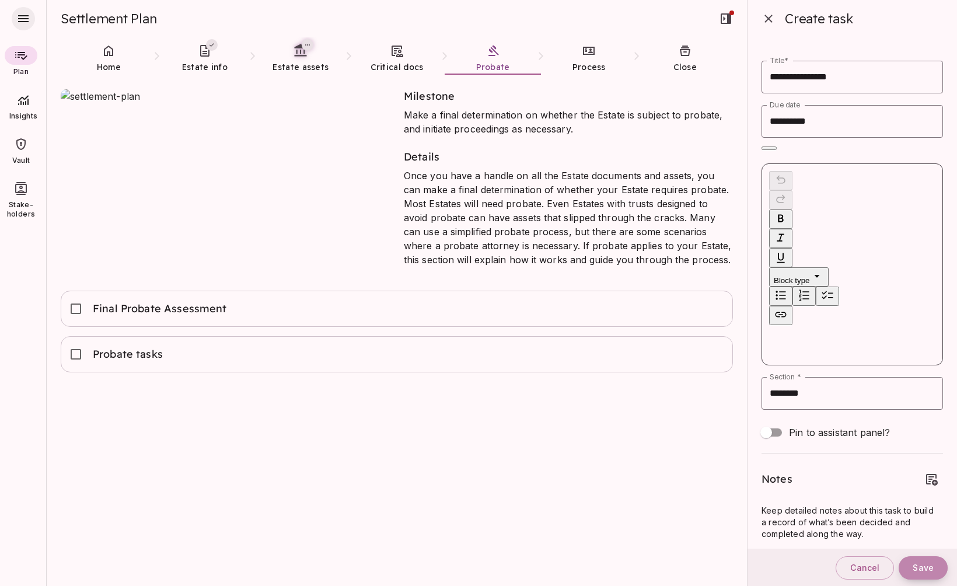
click at [921, 563] on span "Save" at bounding box center [922, 567] width 21 height 10
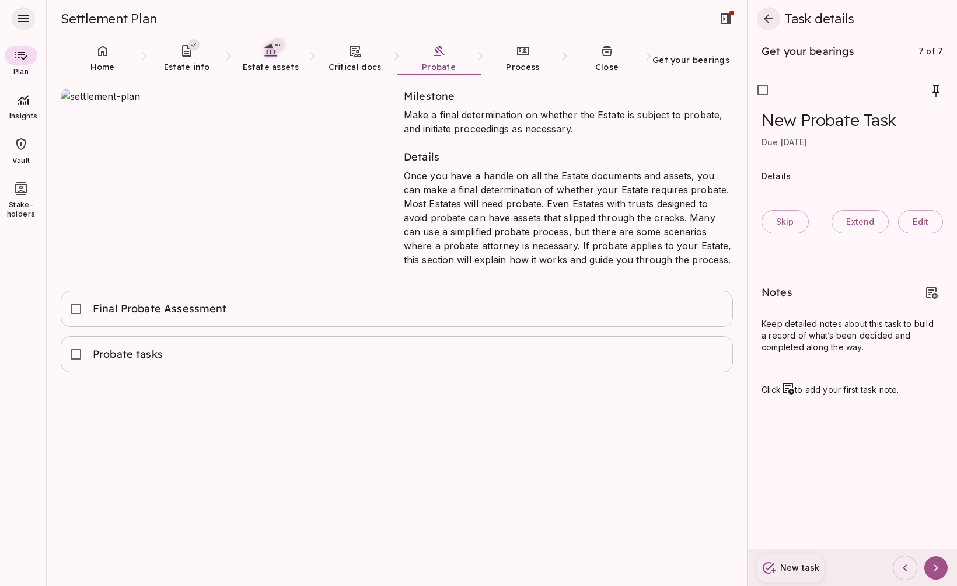
click at [770, 20] on icon "button" at bounding box center [768, 19] width 14 height 14
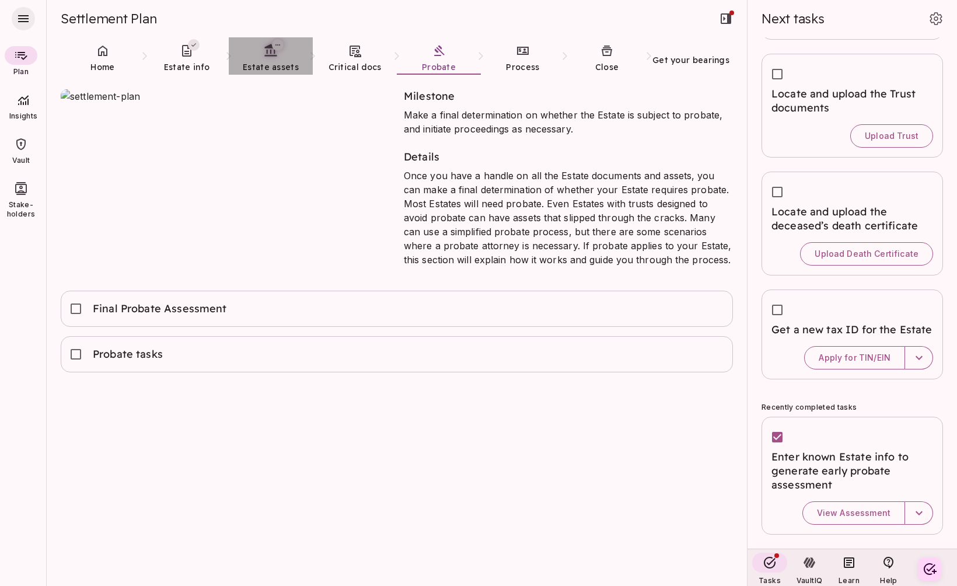
click at [271, 59] on link "Estate assets" at bounding box center [271, 58] width 84 height 42
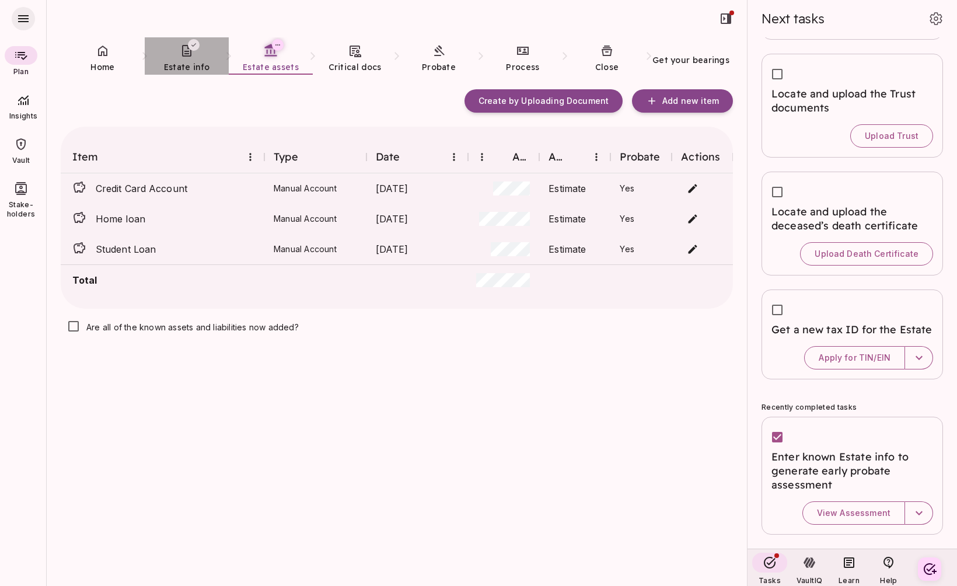
click at [188, 67] on span "Estate info" at bounding box center [187, 67] width 46 height 11
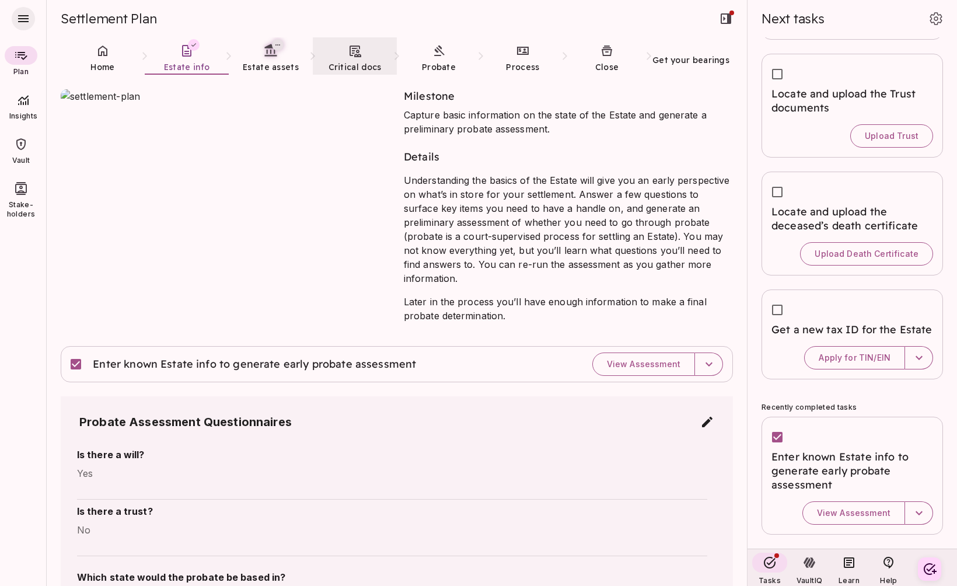
click at [358, 59] on link "Critical docs" at bounding box center [355, 58] width 84 height 42
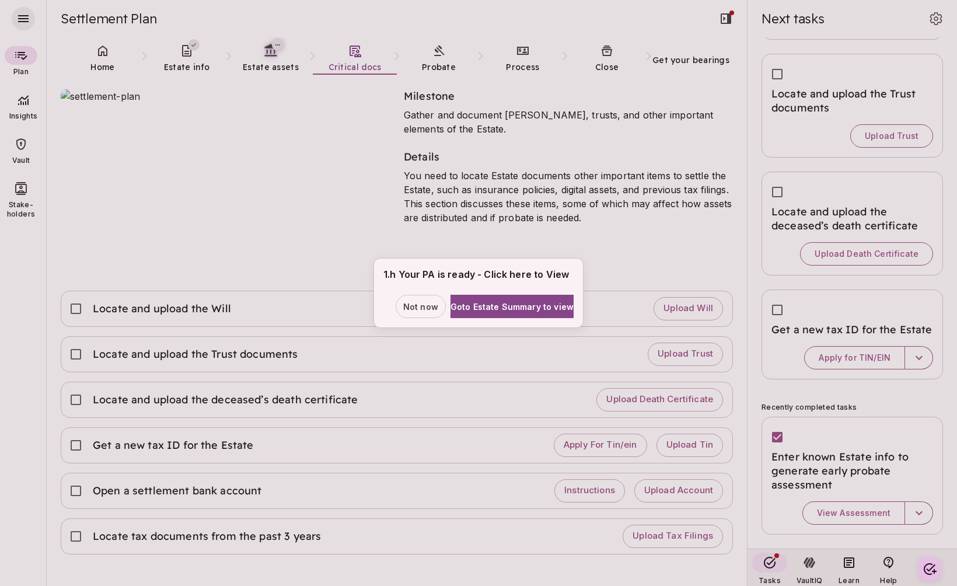
click at [442, 61] on div "1.h Your PA is ready - Click here to View Not now Goto Estate Summary to view" at bounding box center [478, 293] width 957 height 586
click at [411, 302] on span "Not now" at bounding box center [420, 306] width 35 height 12
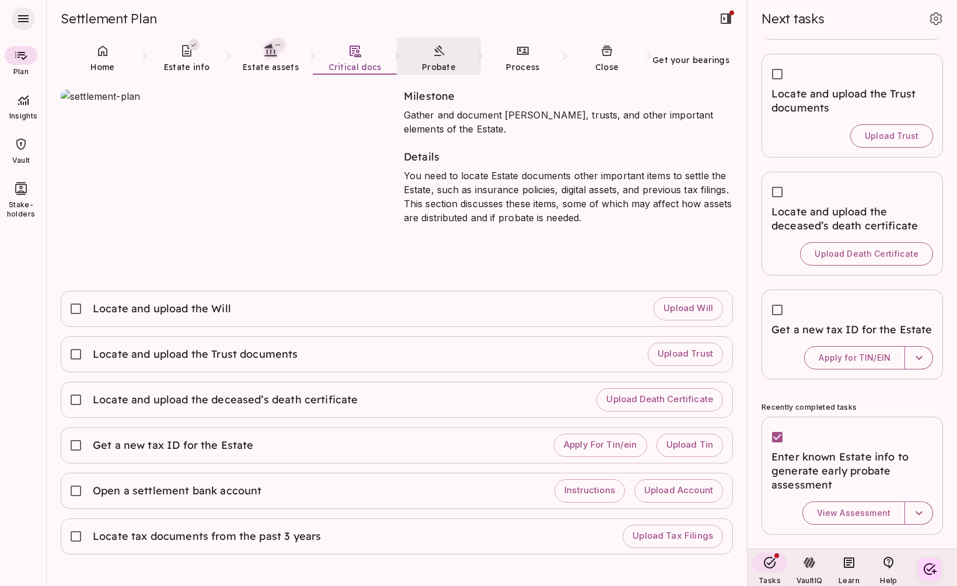
click at [440, 60] on link "Probate" at bounding box center [439, 58] width 84 height 42
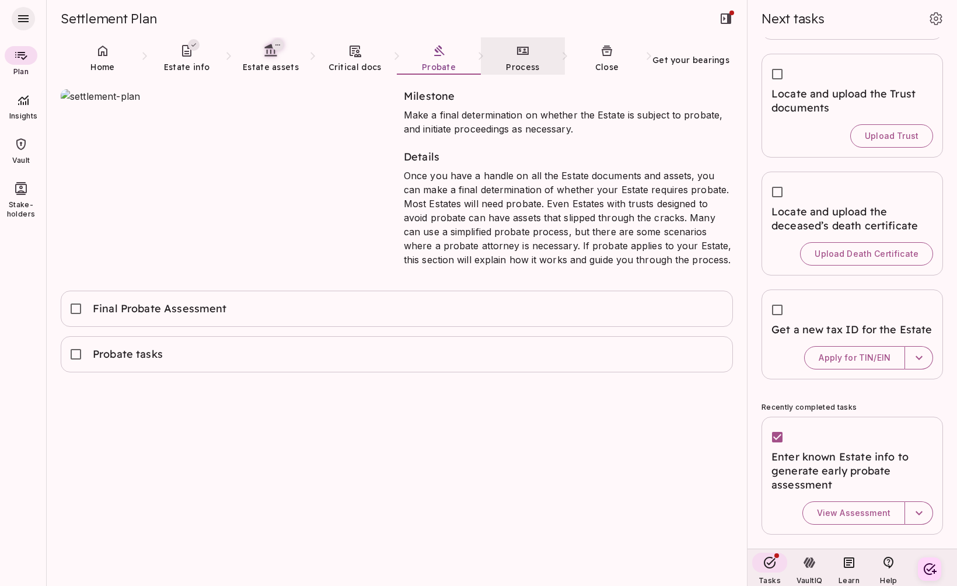
click at [520, 60] on link "Process" at bounding box center [523, 58] width 84 height 42
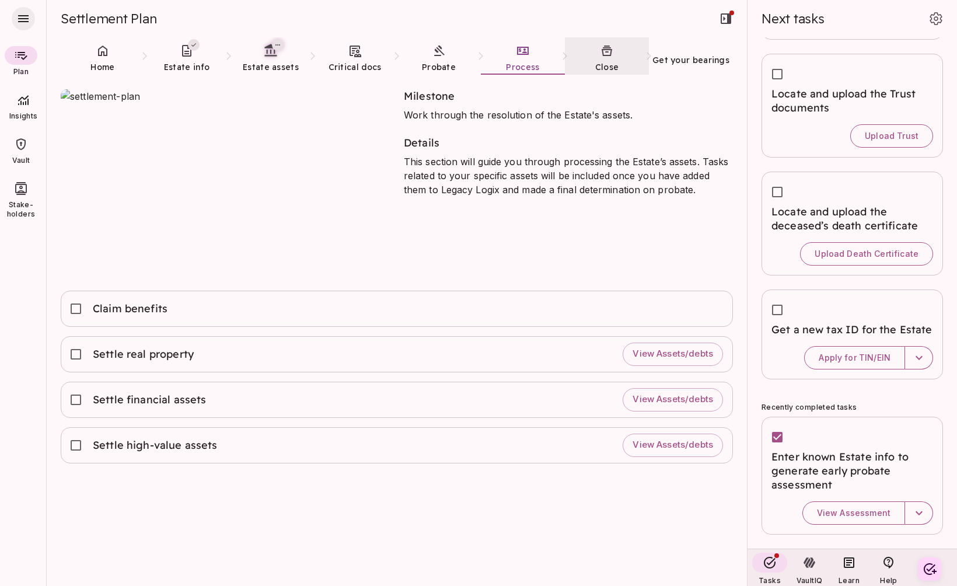
click at [590, 62] on link "Close" at bounding box center [607, 58] width 84 height 42
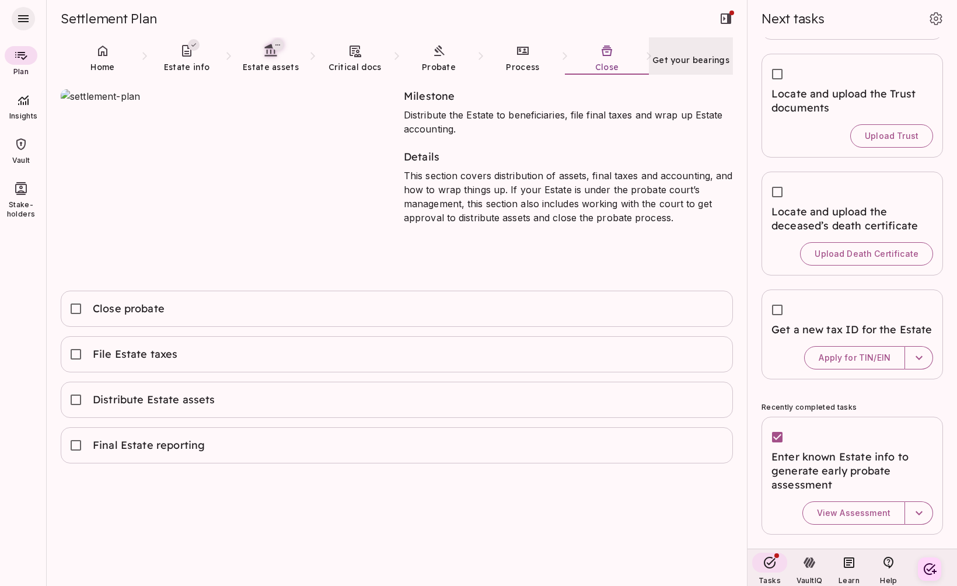
click at [677, 61] on span "Get your bearings" at bounding box center [690, 60] width 77 height 11
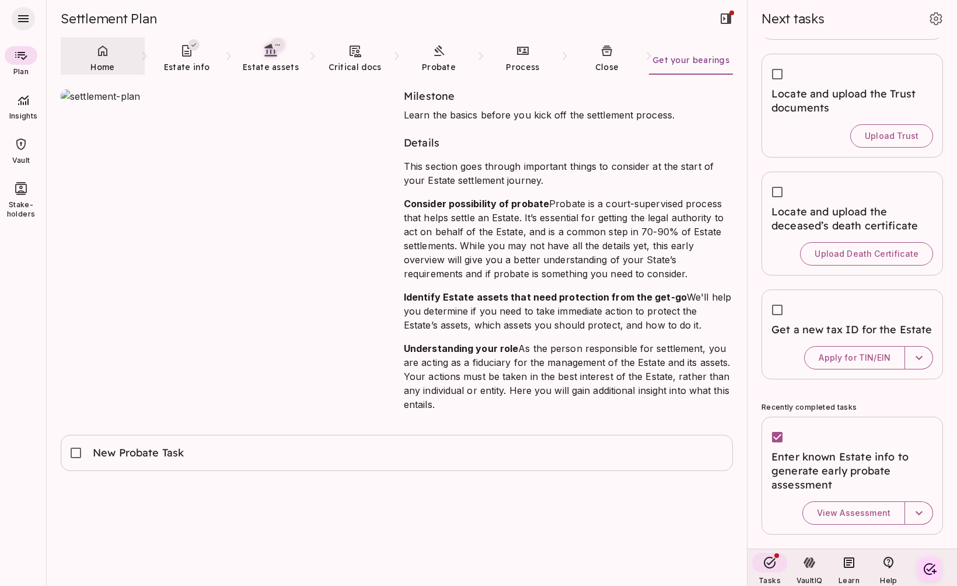
click at [103, 57] on icon at bounding box center [103, 51] width 14 height 14
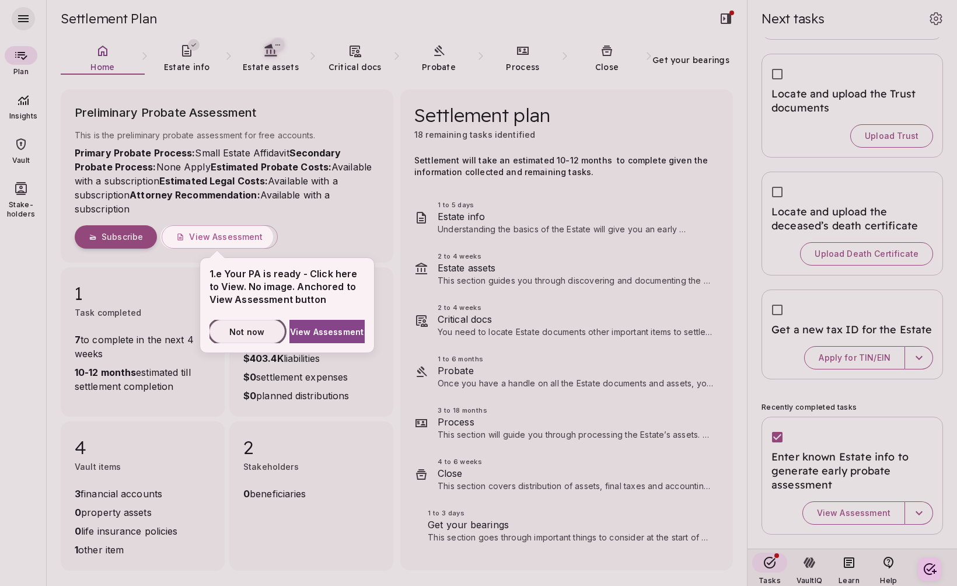
click at [256, 329] on span "Not now" at bounding box center [246, 332] width 35 height 12
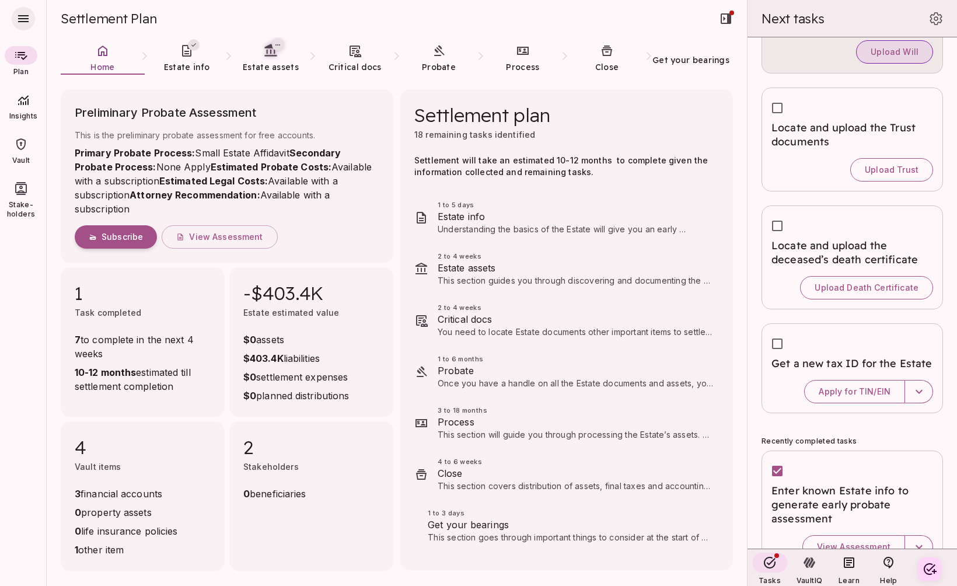
scroll to position [219, 0]
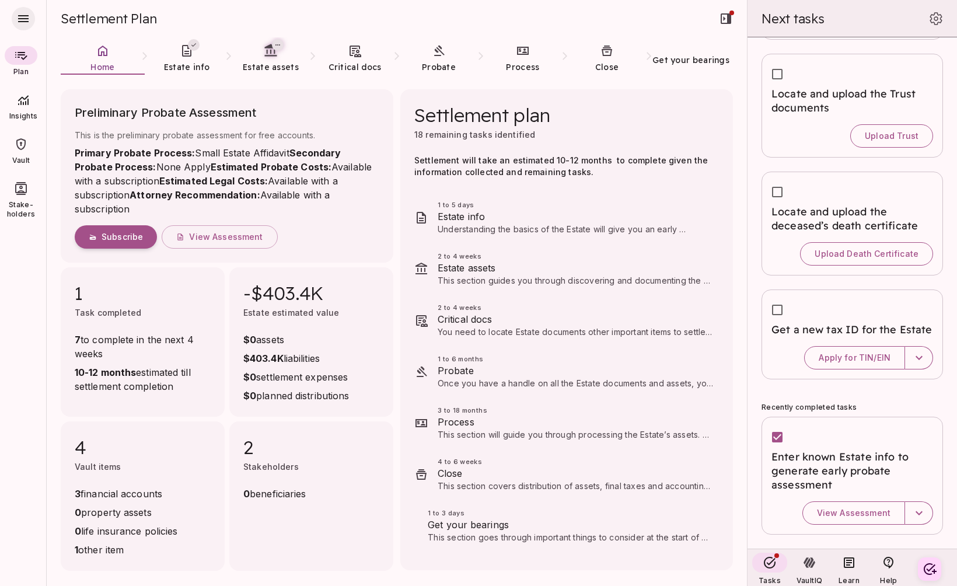
click at [22, 15] on icon "button" at bounding box center [23, 18] width 11 height 7
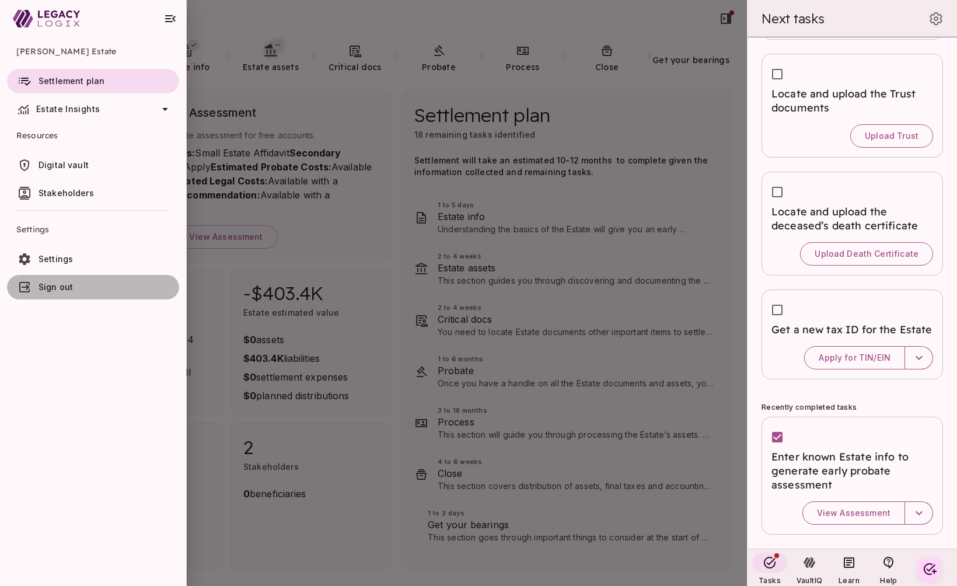
click at [67, 287] on span "Sign out" at bounding box center [56, 287] width 34 height 10
